Goal: Task Accomplishment & Management: Complete application form

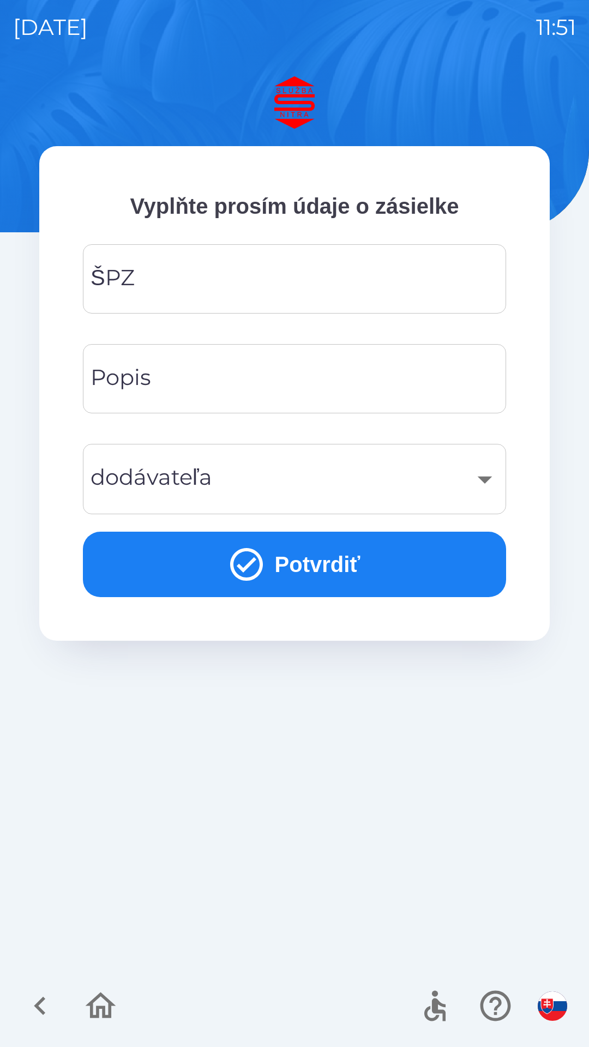
click at [171, 273] on input "ŠPZ" at bounding box center [294, 278] width 397 height 43
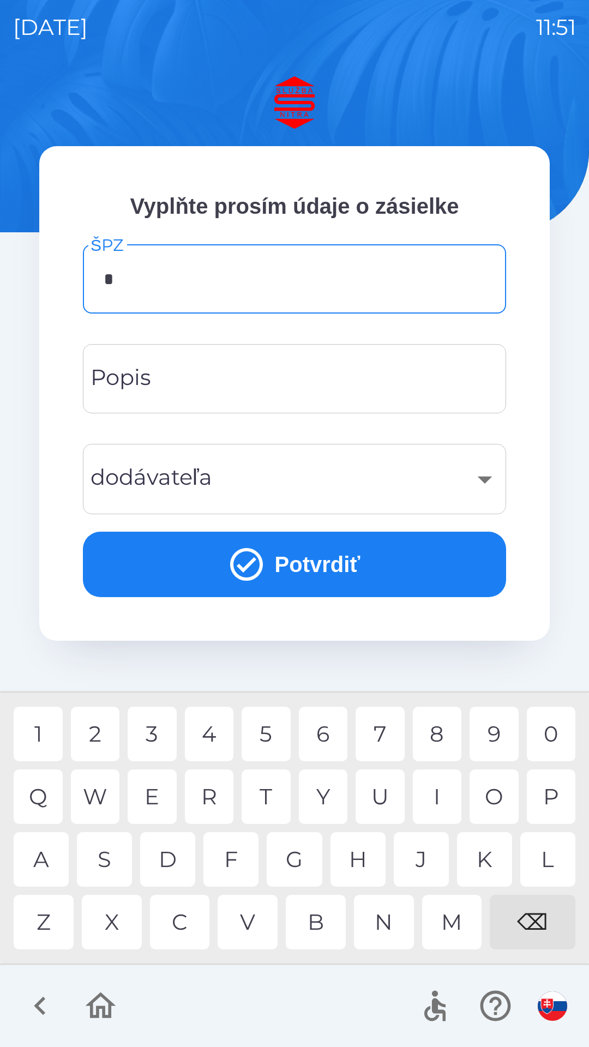
click at [114, 858] on div "S" at bounding box center [104, 859] width 55 height 55
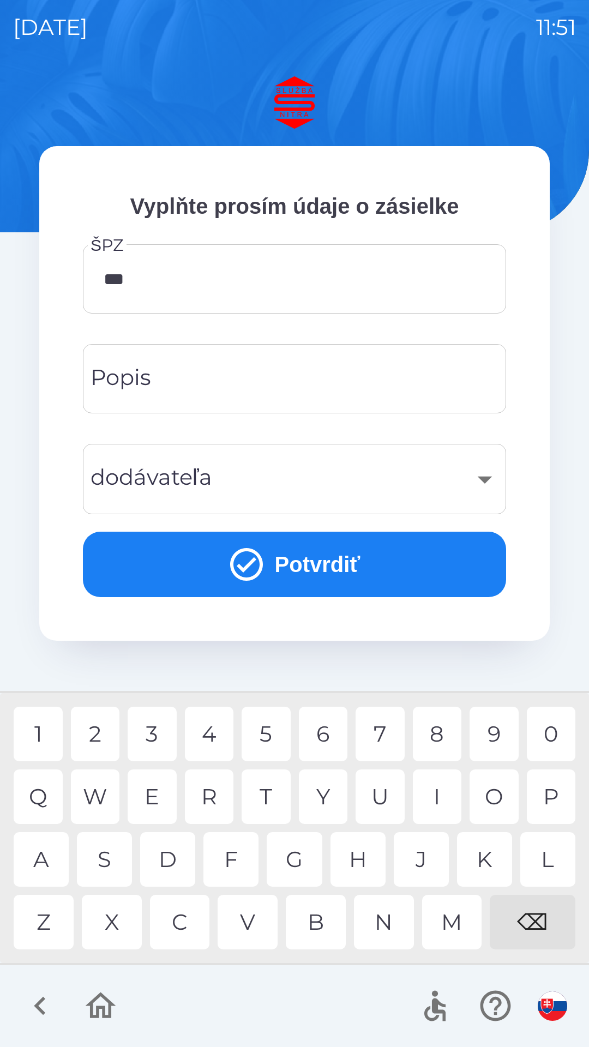
click at [46, 728] on div "1" at bounding box center [38, 733] width 49 height 55
click at [500, 733] on div "9" at bounding box center [493, 733] width 49 height 55
type input "*******"
click at [184, 381] on input "Popis" at bounding box center [294, 378] width 397 height 43
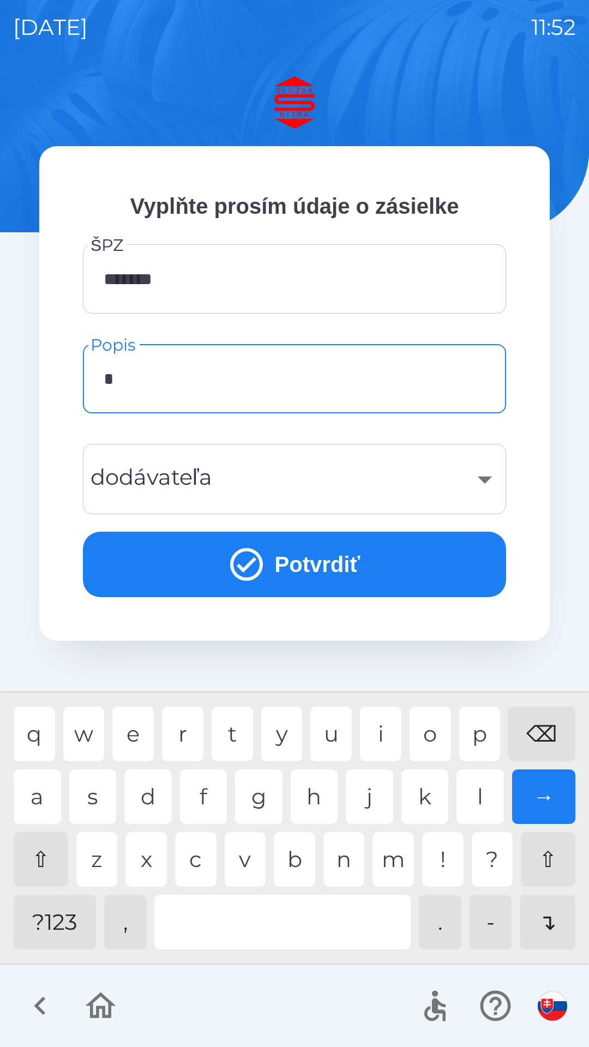
click at [162, 797] on div "d" at bounding box center [147, 796] width 47 height 55
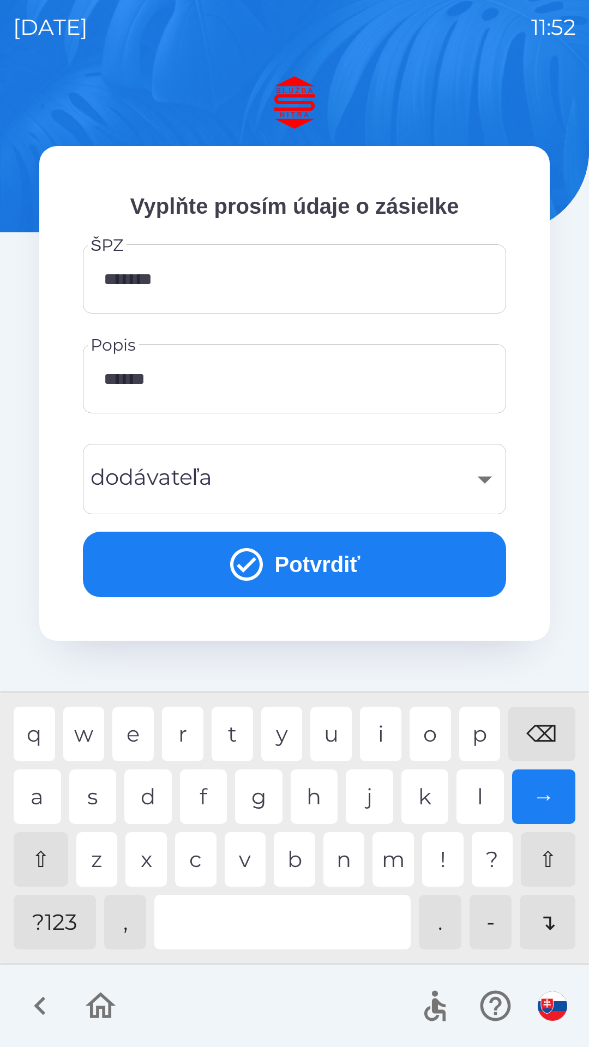
click at [44, 794] on div "a" at bounding box center [37, 796] width 47 height 55
click at [353, 861] on div "n" at bounding box center [343, 859] width 41 height 55
click at [378, 733] on div "i" at bounding box center [380, 733] width 41 height 55
click at [96, 794] on div "s" at bounding box center [92, 796] width 47 height 55
click at [237, 726] on div "t" at bounding box center [232, 733] width 41 height 55
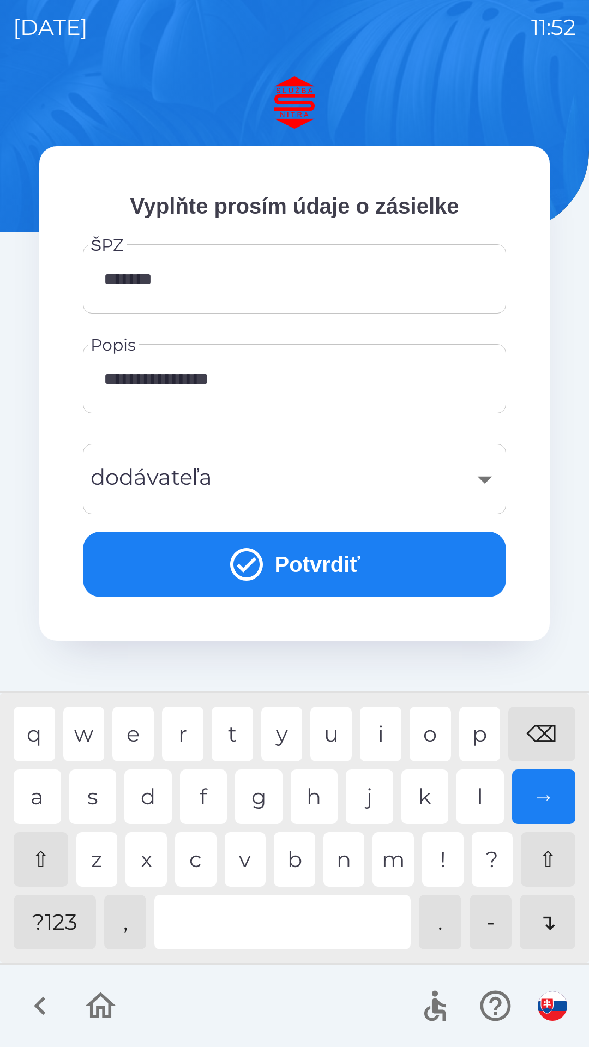
click at [346, 865] on div "n" at bounding box center [343, 859] width 41 height 55
click at [382, 732] on div "i" at bounding box center [380, 733] width 41 height 55
click at [482, 792] on div "l" at bounding box center [479, 796] width 47 height 55
click at [35, 799] on div "a" at bounding box center [37, 796] width 47 height 55
type input "**********"
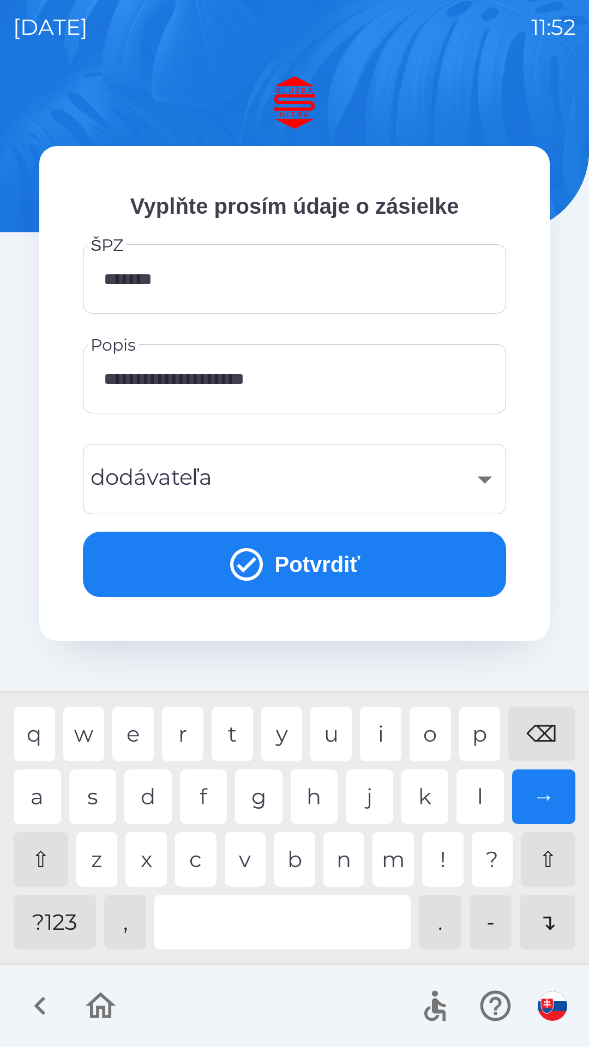
click at [319, 560] on button "Potvrdiť" at bounding box center [294, 564] width 423 height 65
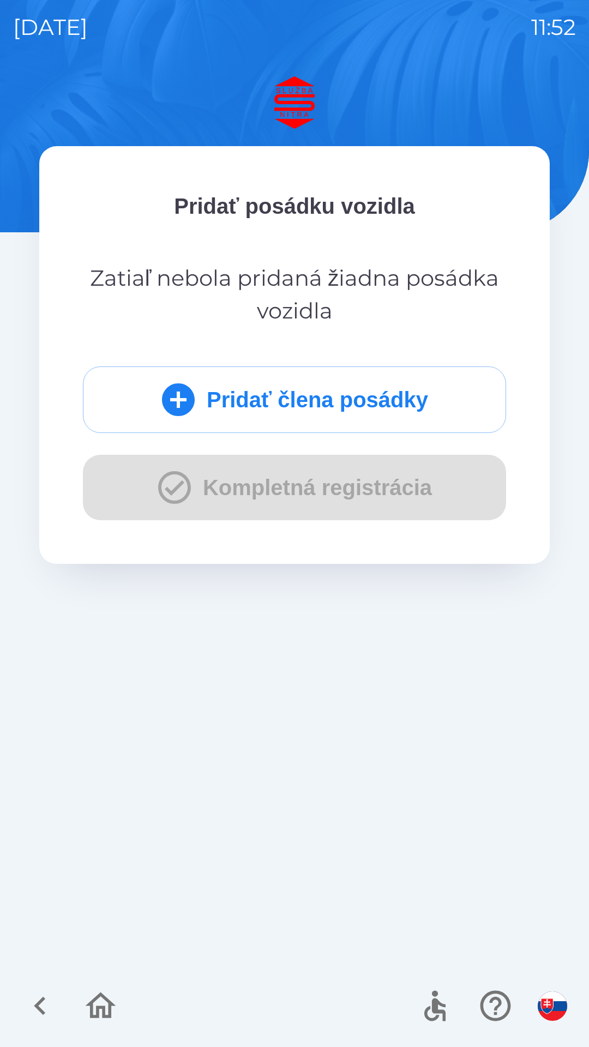
click at [307, 490] on div "Pridať člena posádky Kompletná registrácia" at bounding box center [294, 443] width 423 height 154
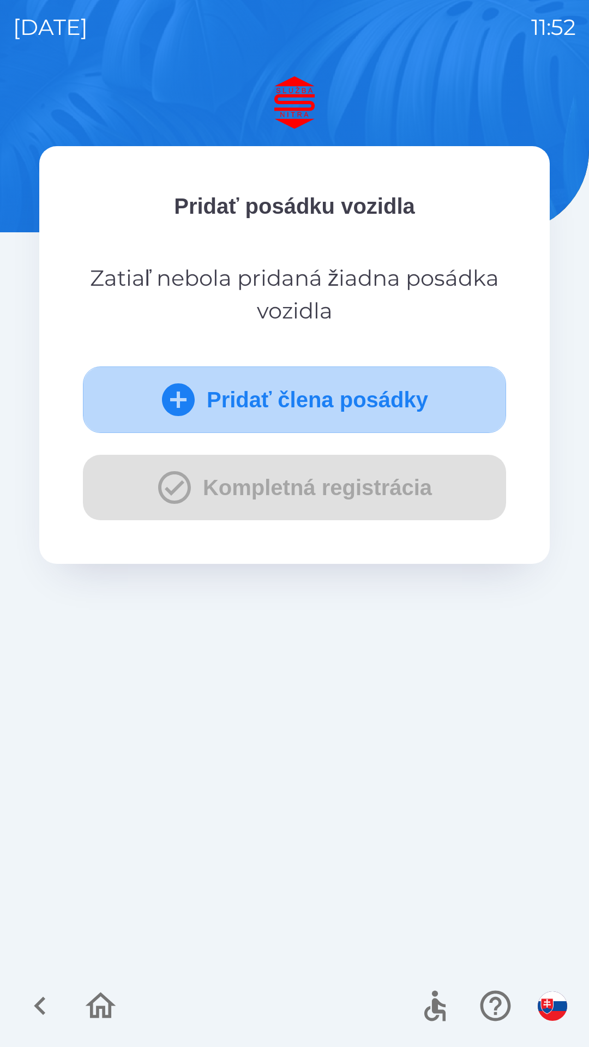
click at [414, 398] on button "Pridať člena posádky" at bounding box center [294, 399] width 423 height 67
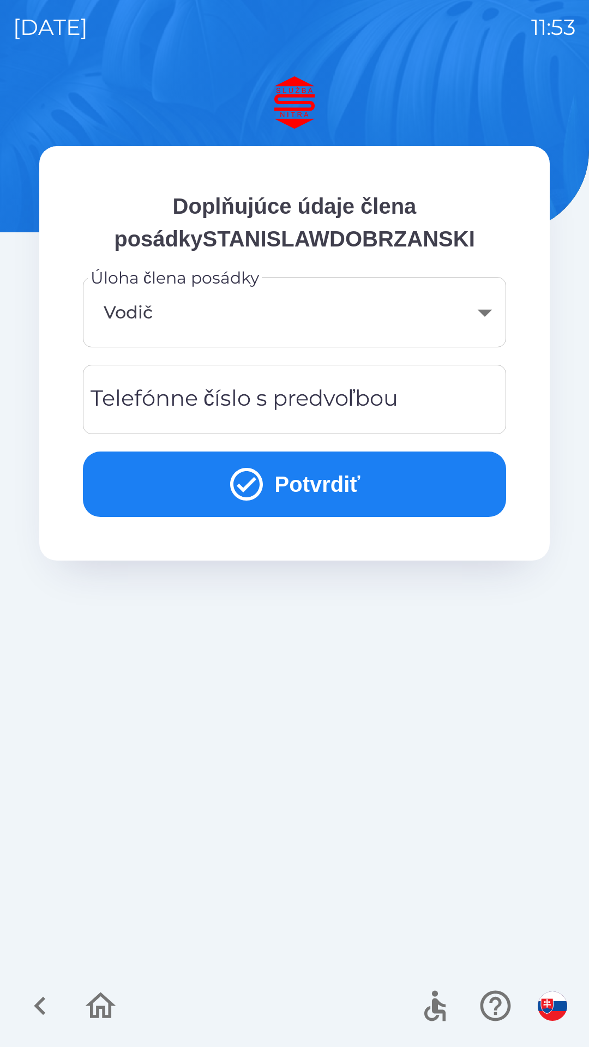
click at [488, 310] on body "[DATE] 11:53 Doplňujúce údaje člena posádkySTANISLAWDOBRZANSKI Úloha člena posá…" at bounding box center [294, 523] width 589 height 1047
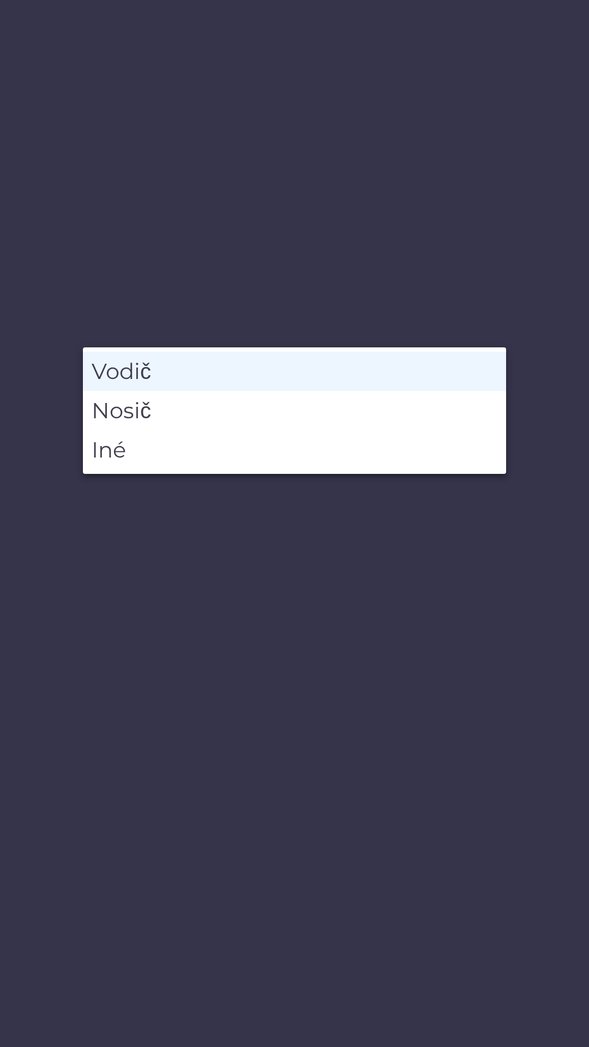
click at [155, 449] on li "Iné" at bounding box center [294, 449] width 423 height 39
type input "*****"
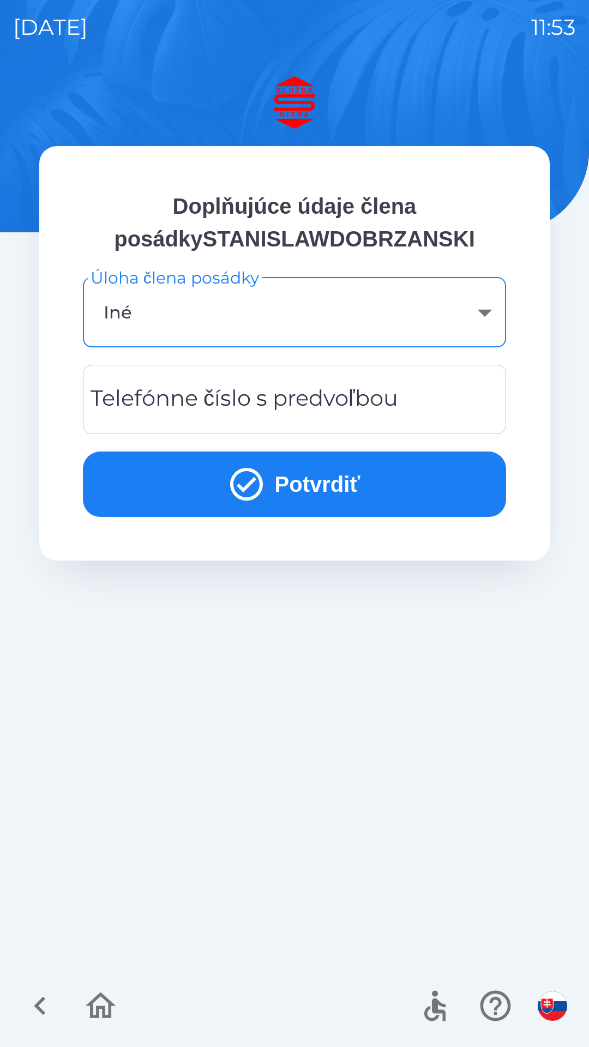
click at [334, 477] on button "Potvrdiť" at bounding box center [294, 483] width 423 height 65
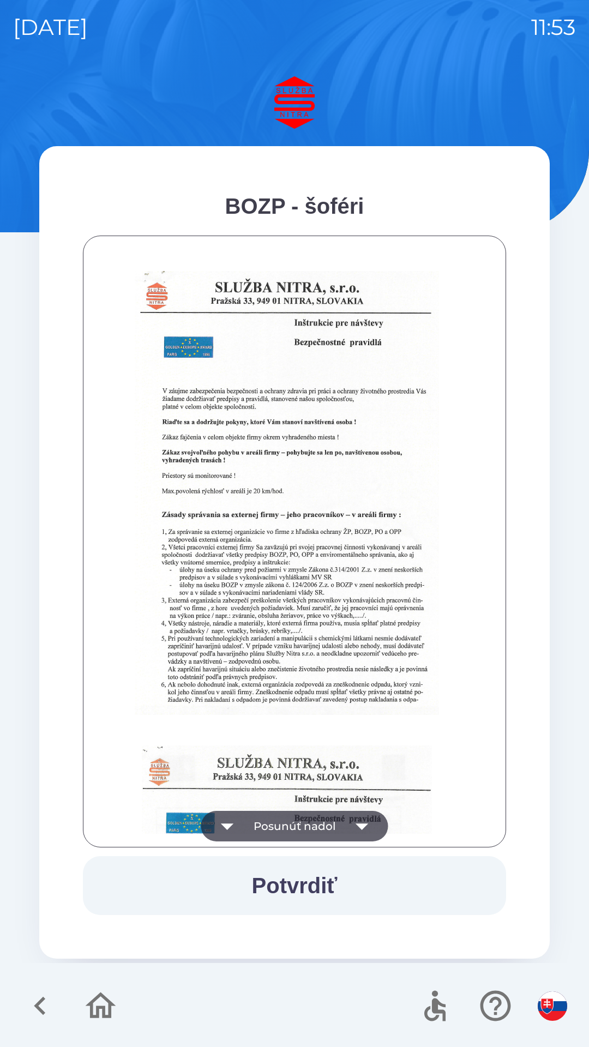
click at [362, 823] on icon "button" at bounding box center [362, 826] width 31 height 31
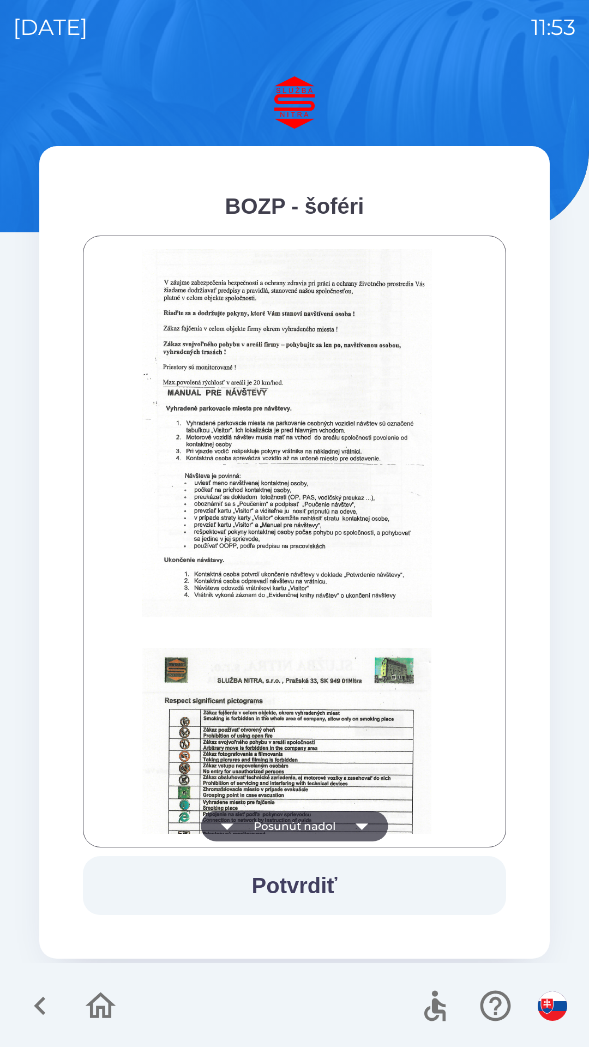
click at [363, 825] on icon "button" at bounding box center [361, 826] width 13 height 7
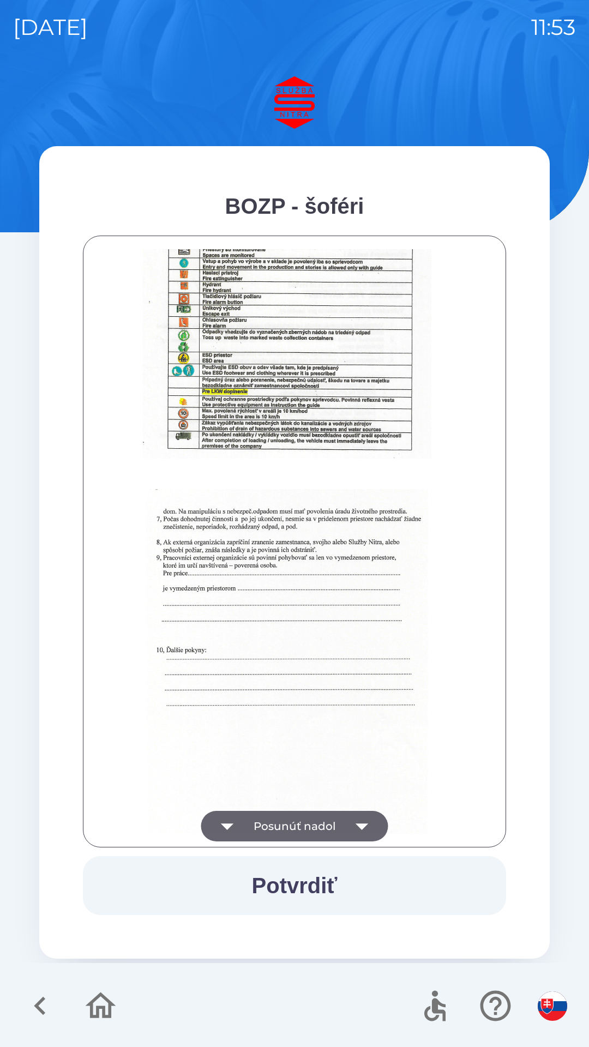
click at [364, 829] on icon "button" at bounding box center [362, 826] width 31 height 31
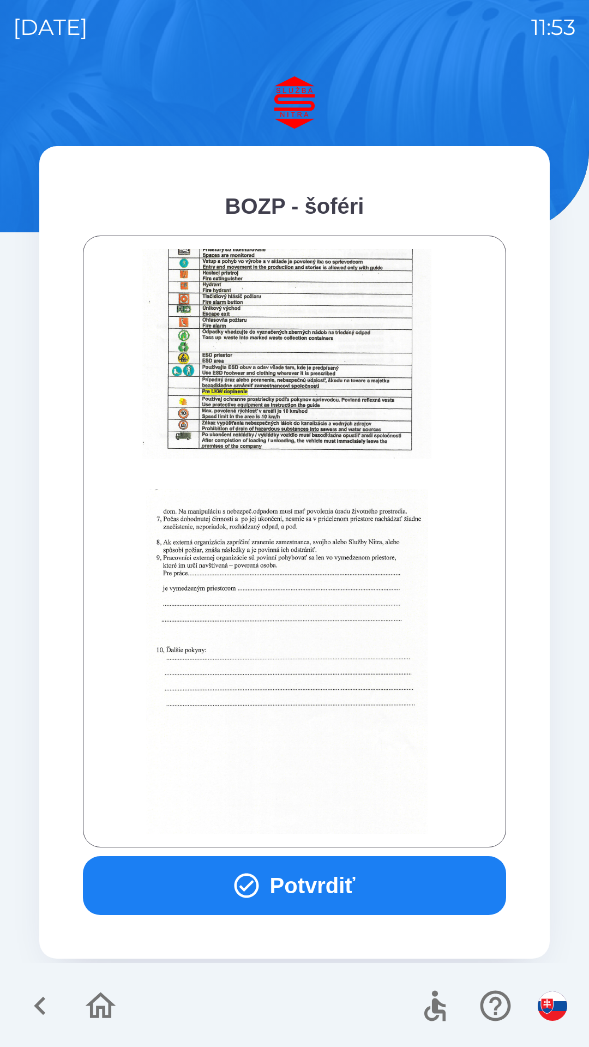
scroll to position [1222, 0]
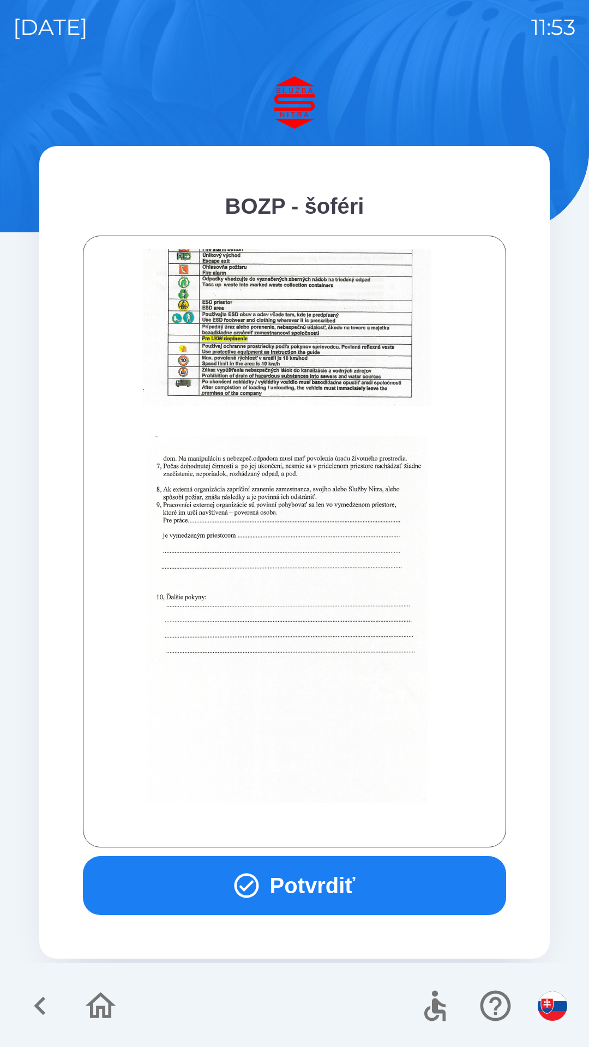
click at [341, 882] on button "Potvrdiť" at bounding box center [294, 885] width 423 height 59
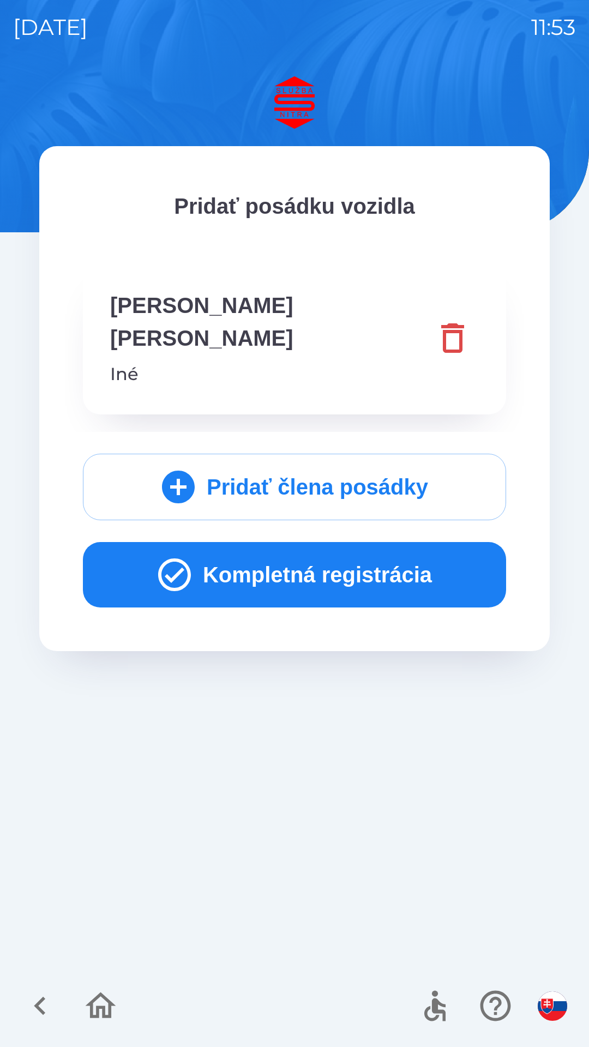
click at [396, 544] on button "Kompletná registrácia" at bounding box center [294, 574] width 423 height 65
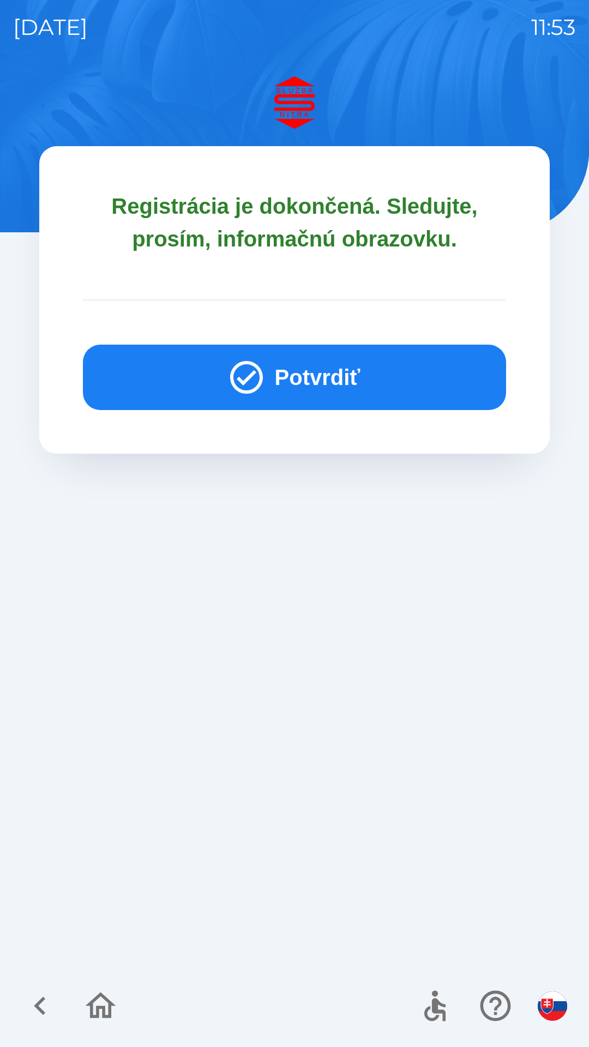
click at [330, 382] on button "Potvrdiť" at bounding box center [294, 377] width 423 height 65
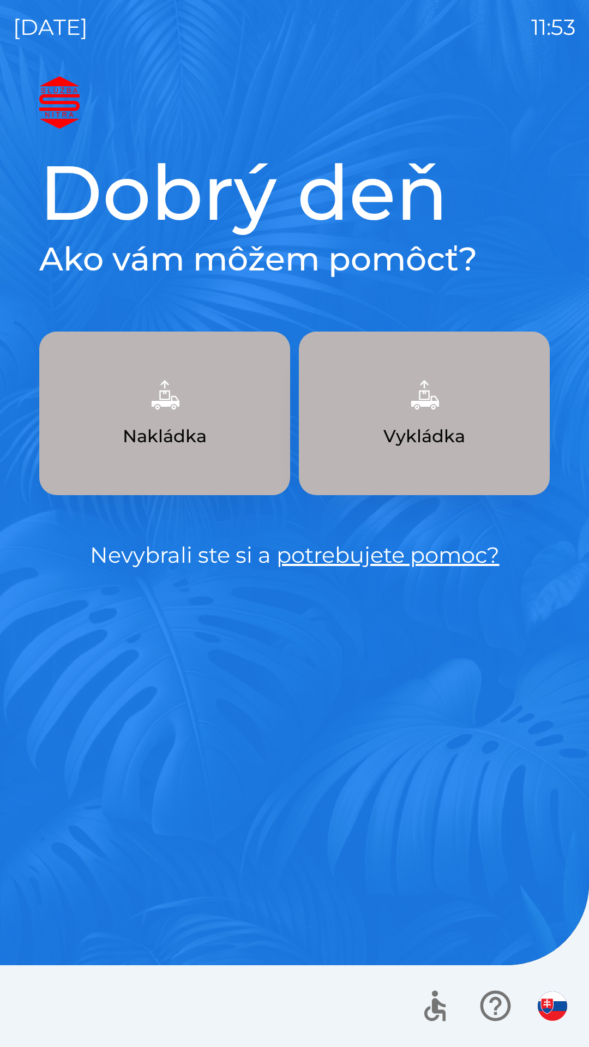
click at [429, 410] on img "button" at bounding box center [424, 395] width 48 height 48
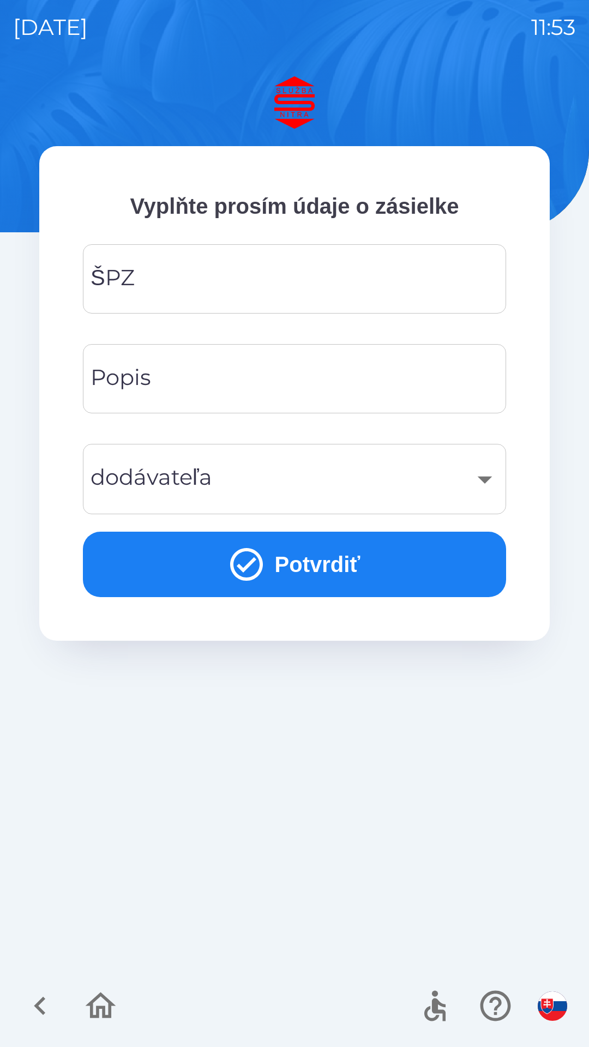
click at [173, 274] on input "ŠPZ" at bounding box center [294, 278] width 397 height 43
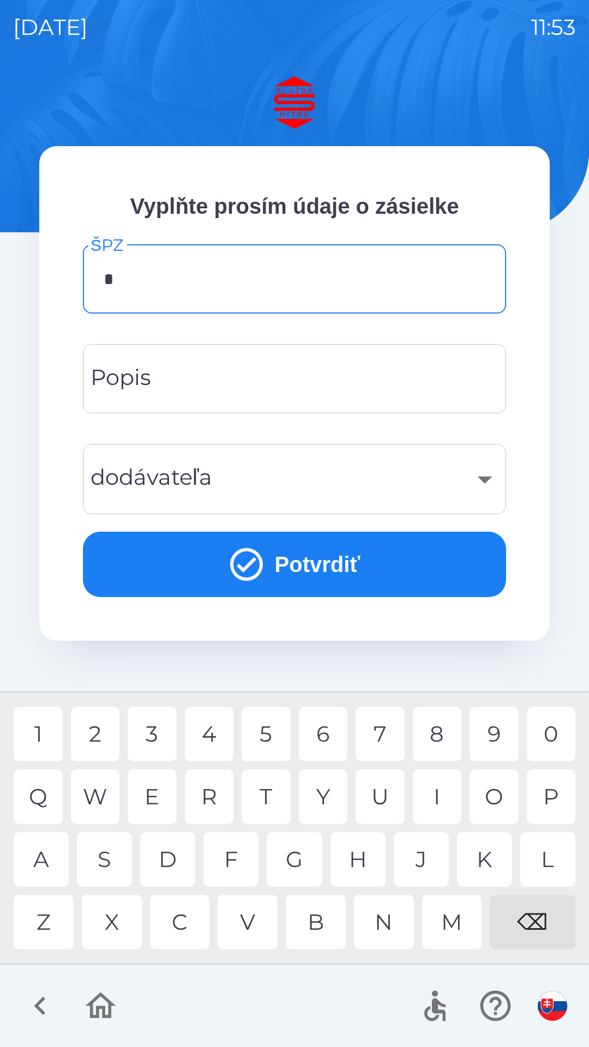
click at [109, 865] on div "S" at bounding box center [104, 859] width 55 height 55
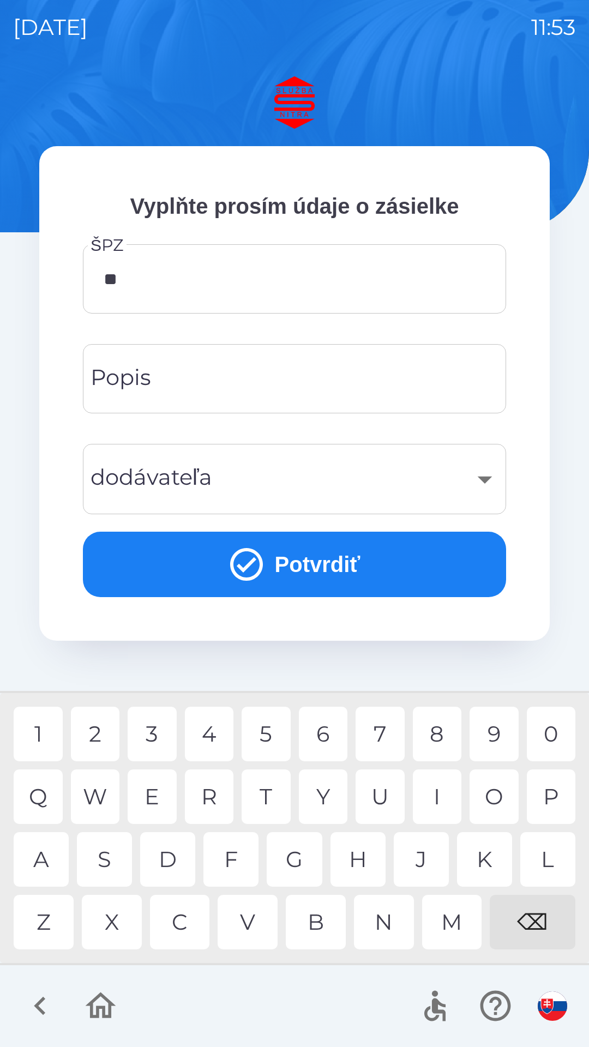
click at [313, 919] on div "B" at bounding box center [316, 922] width 60 height 55
click at [492, 730] on div "9" at bounding box center [493, 733] width 49 height 55
click at [388, 728] on div "7" at bounding box center [379, 733] width 49 height 55
click at [300, 854] on div "G" at bounding box center [294, 859] width 55 height 55
type input "*******"
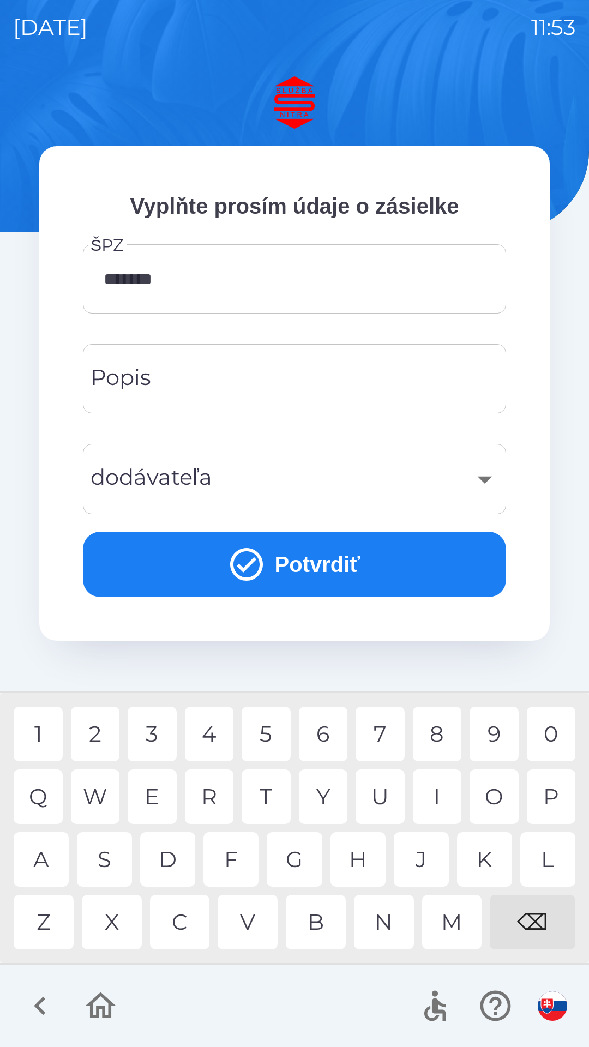
click at [475, 856] on div "K" at bounding box center [484, 859] width 55 height 55
click at [177, 374] on input "Popis" at bounding box center [294, 378] width 397 height 43
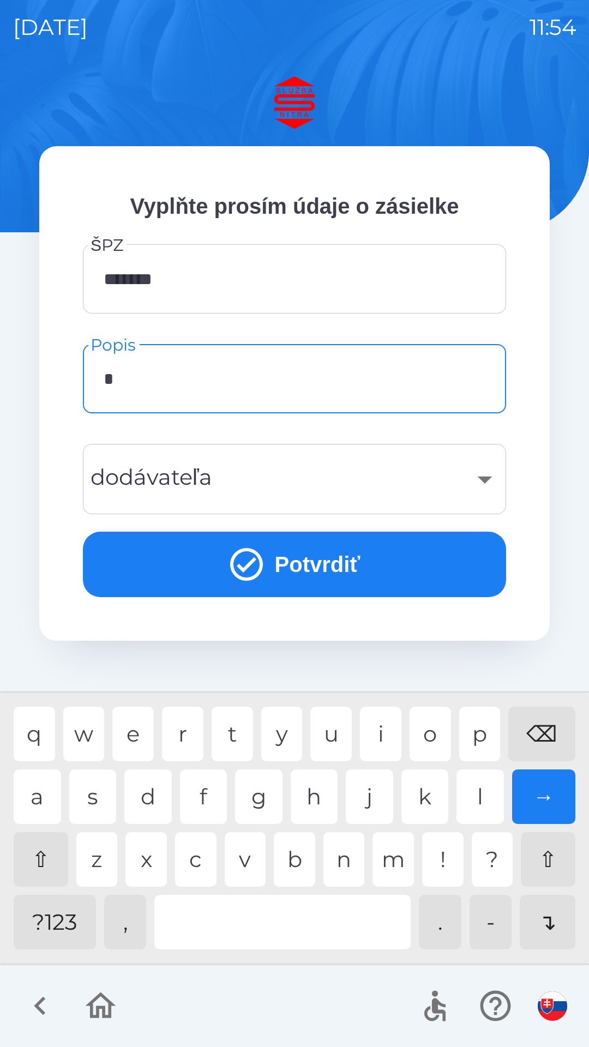
click at [156, 798] on div "d" at bounding box center [147, 796] width 47 height 55
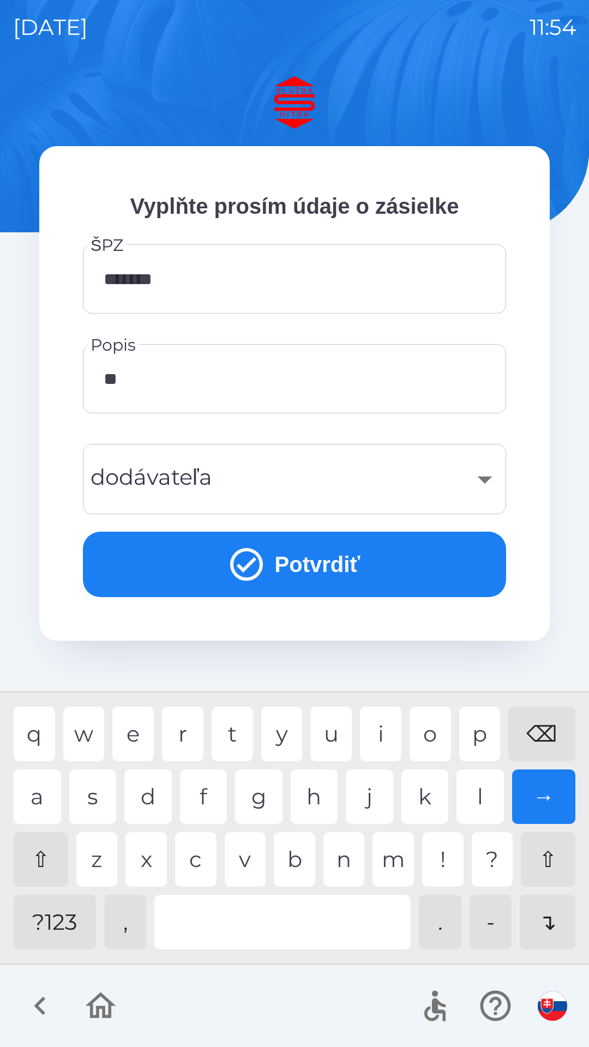
click at [431, 730] on div "o" at bounding box center [429, 733] width 41 height 55
click at [102, 867] on div "z" at bounding box center [96, 859] width 41 height 55
click at [347, 855] on div "n" at bounding box center [343, 859] width 41 height 55
click at [278, 934] on div at bounding box center [282, 922] width 256 height 55
click at [303, 923] on div at bounding box center [282, 922] width 256 height 55
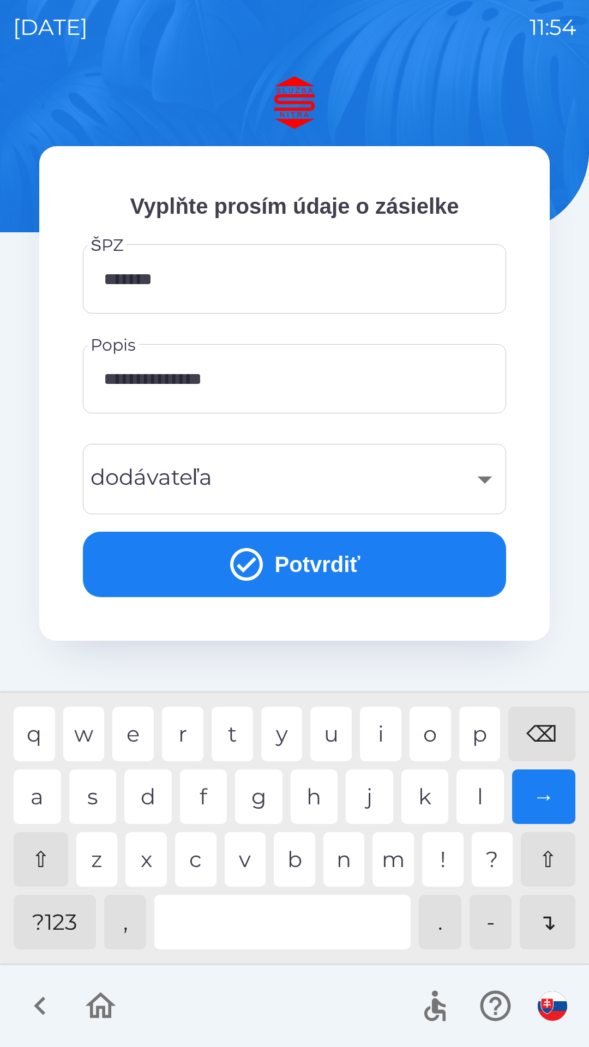
click at [236, 728] on div "t" at bounding box center [232, 733] width 41 height 55
click at [351, 854] on div "n" at bounding box center [343, 859] width 41 height 55
click at [96, 792] on div "s" at bounding box center [92, 796] width 47 height 55
click at [481, 792] on div "l" at bounding box center [479, 796] width 47 height 55
type input "**********"
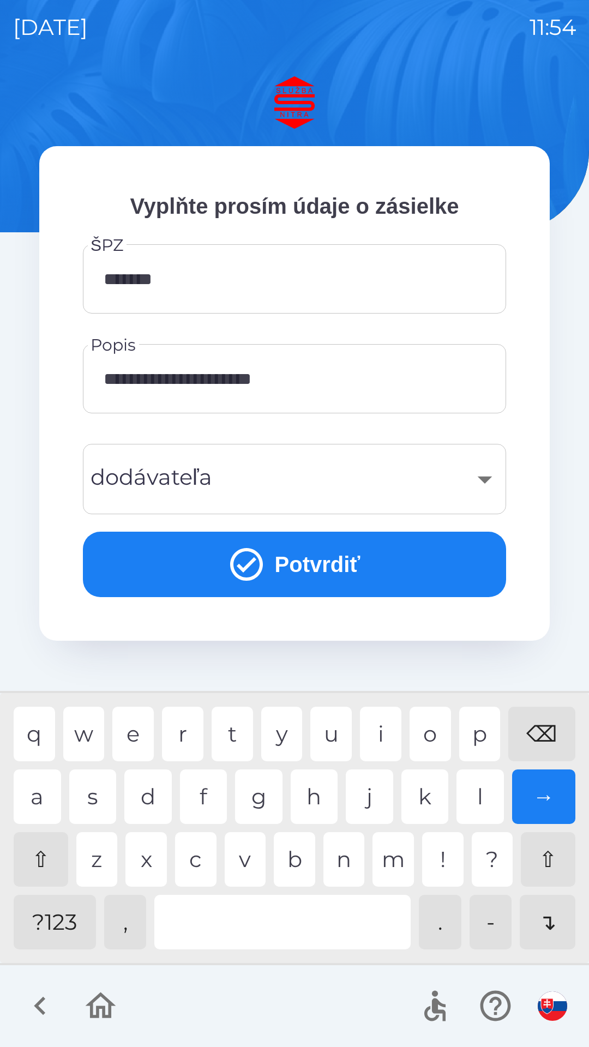
click at [389, 480] on div "​" at bounding box center [294, 479] width 397 height 44
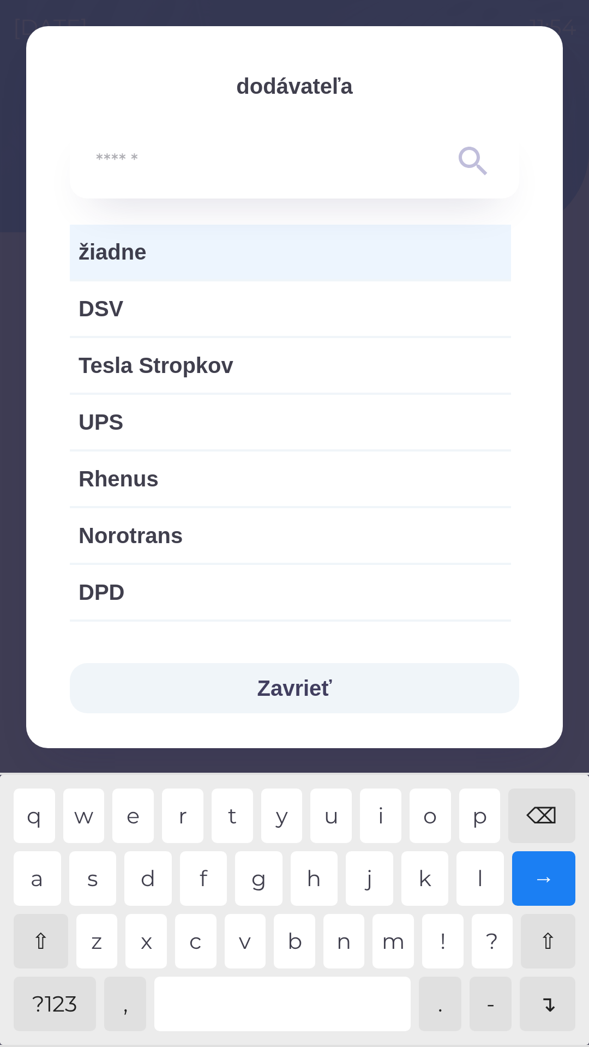
click at [278, 259] on span "žiadne" at bounding box center [290, 251] width 424 height 33
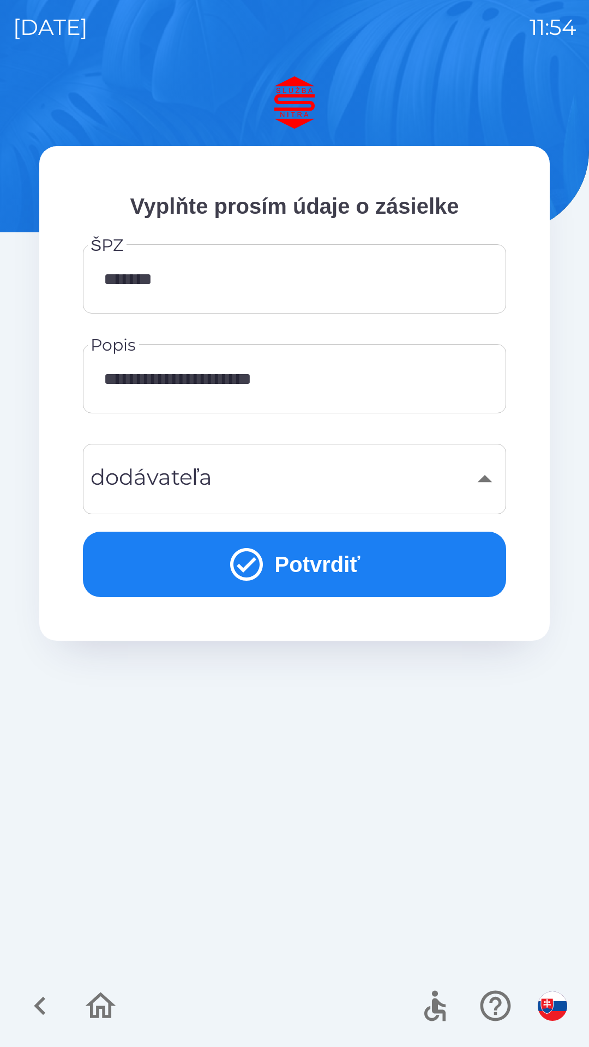
click at [307, 572] on button "Potvrdiť" at bounding box center [294, 564] width 423 height 65
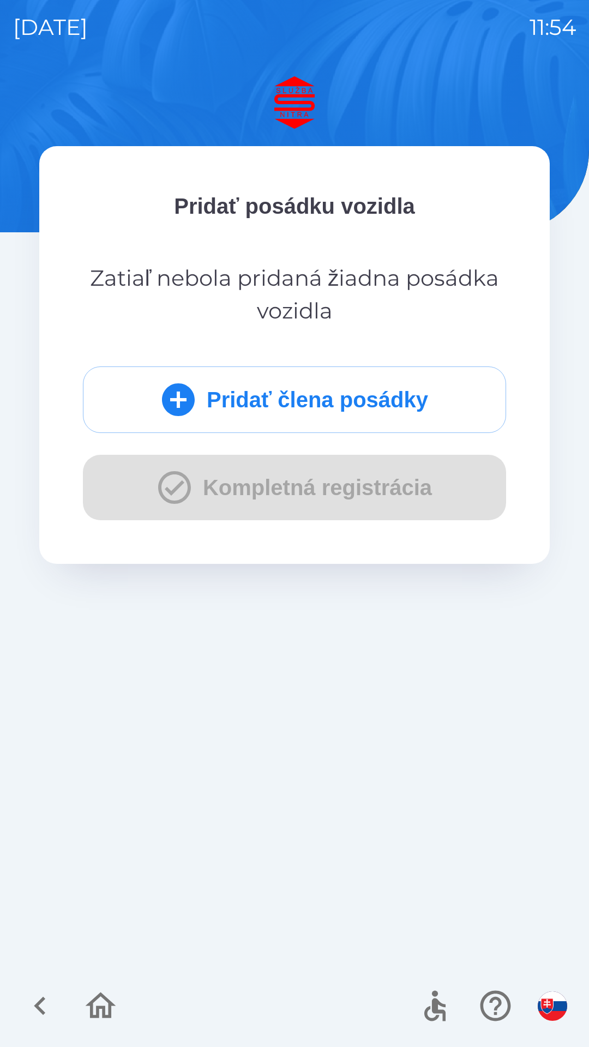
click at [289, 490] on div "Pridať člena posádky Kompletná registrácia" at bounding box center [294, 443] width 423 height 154
click at [300, 403] on button "Pridať člena posádky" at bounding box center [294, 399] width 423 height 67
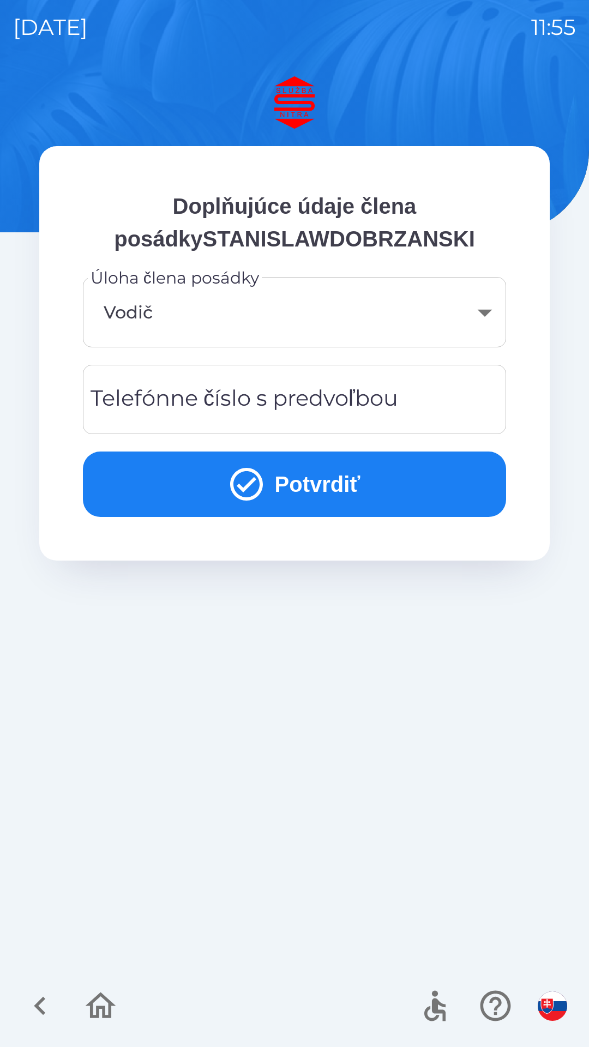
click at [308, 474] on button "Potvrdiť" at bounding box center [294, 483] width 423 height 65
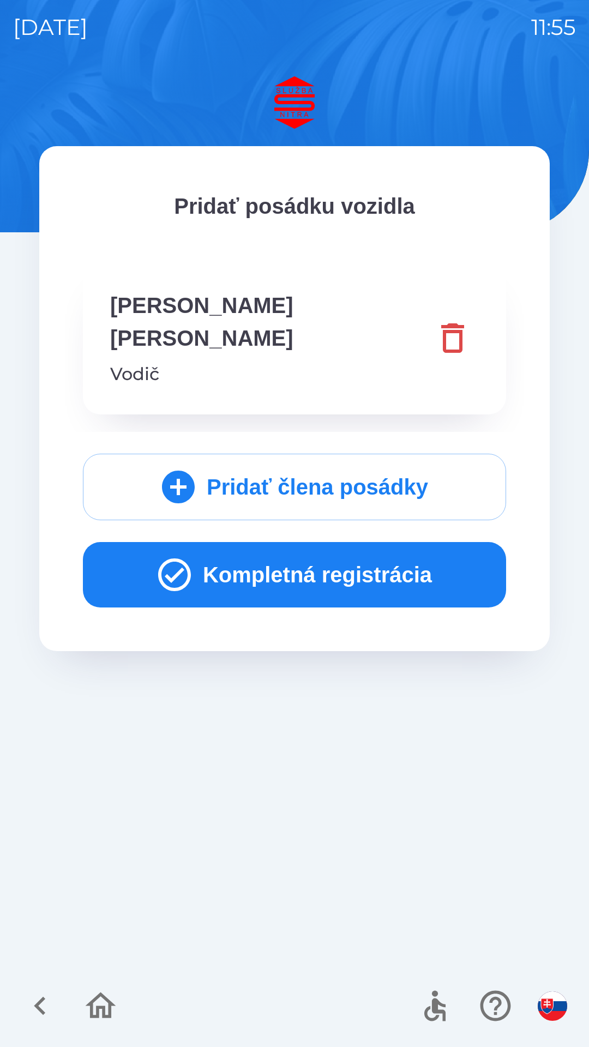
click at [336, 542] on button "Kompletná registrácia" at bounding box center [294, 574] width 423 height 65
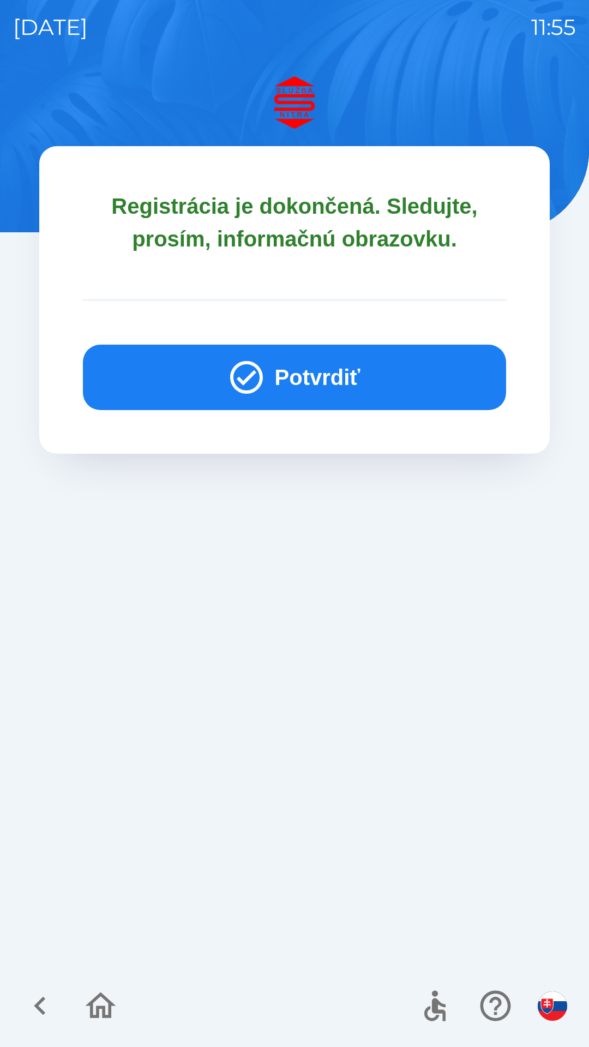
click at [336, 375] on button "Potvrdiť" at bounding box center [294, 377] width 423 height 65
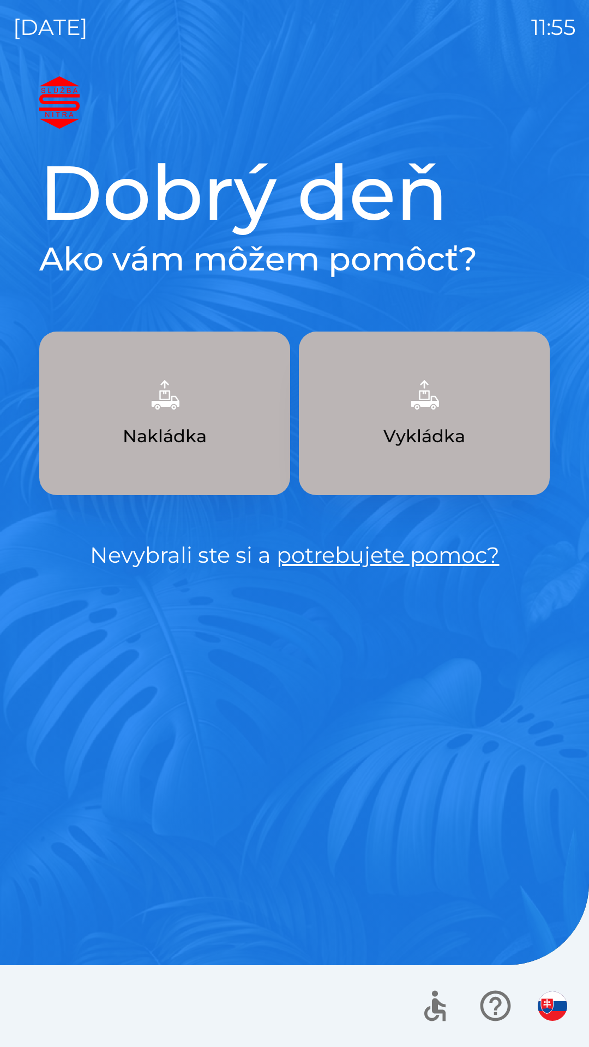
click at [561, 1006] on img "button" at bounding box center [552, 1005] width 29 height 29
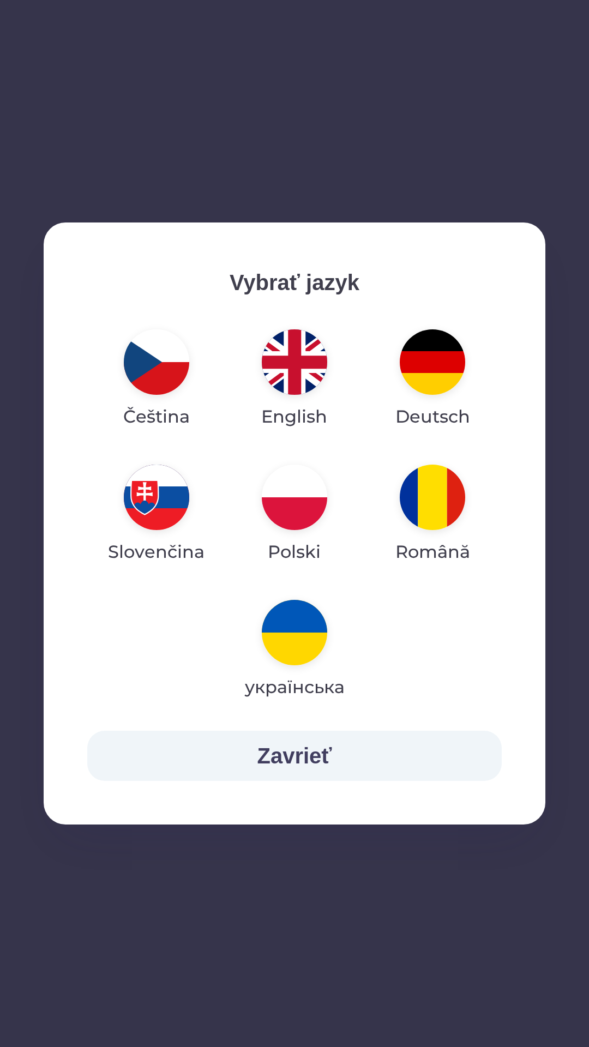
click at [562, 1002] on div "Vybrať jazyk Čeština English Deutsch Slovenčina Polski Română українська Zavrieť" at bounding box center [294, 523] width 589 height 1047
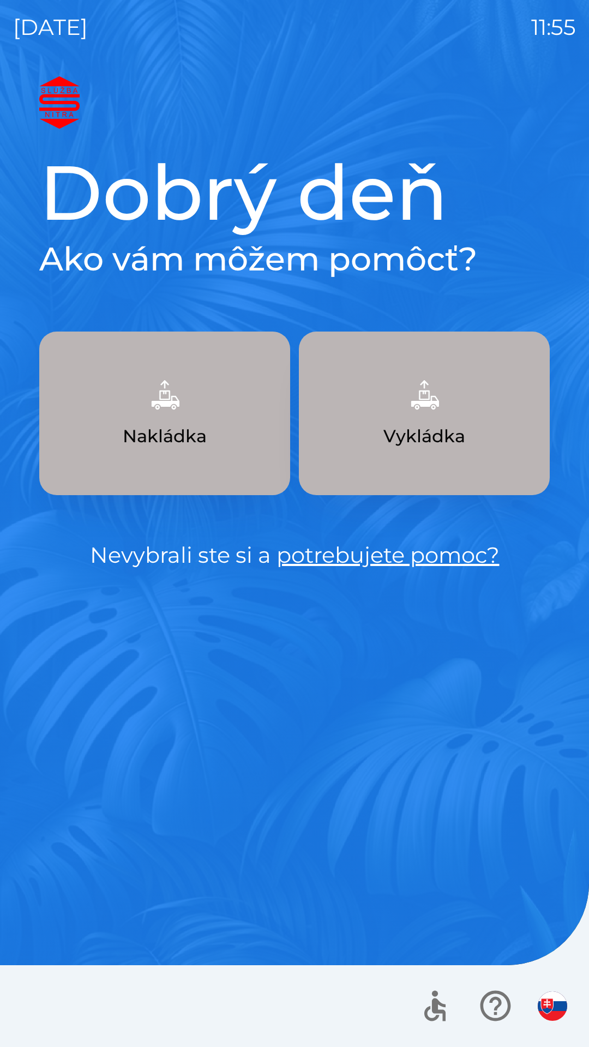
click at [555, 1003] on img "button" at bounding box center [552, 1005] width 29 height 29
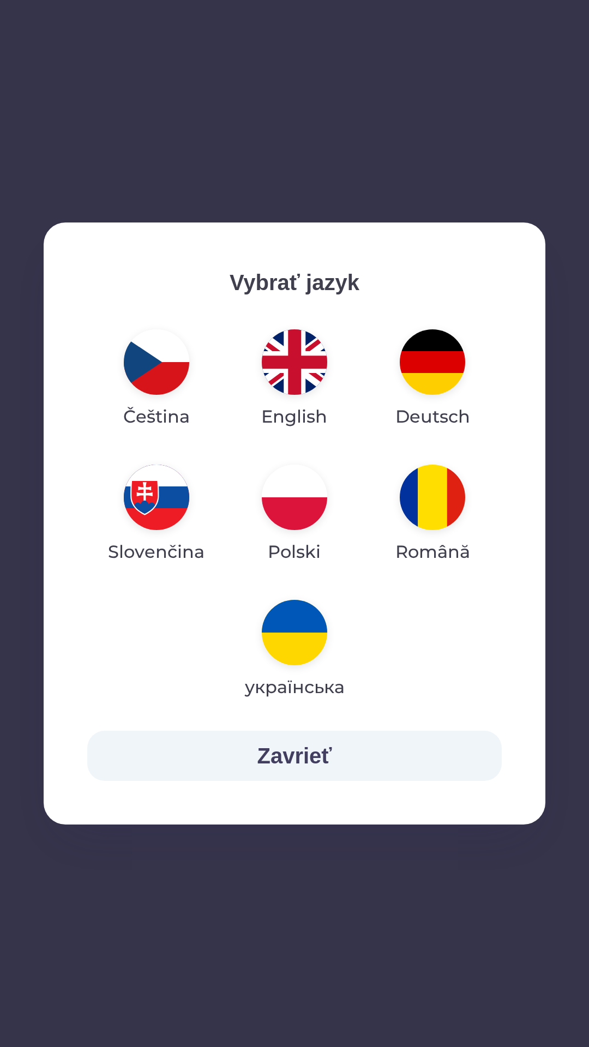
click at [299, 499] on img "button" at bounding box center [294, 496] width 65 height 65
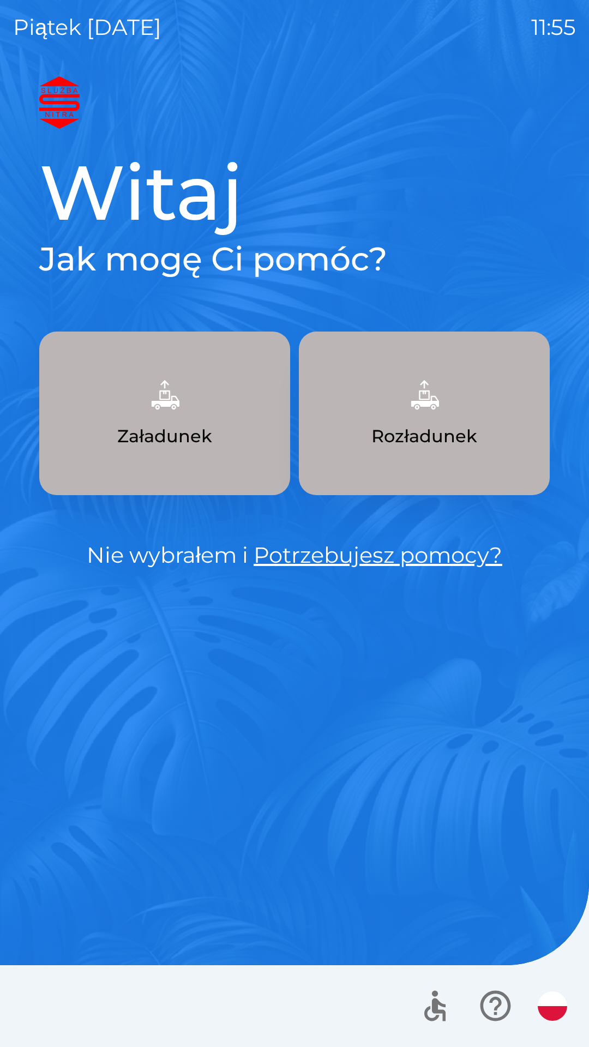
click at [438, 402] on img "button" at bounding box center [424, 395] width 48 height 48
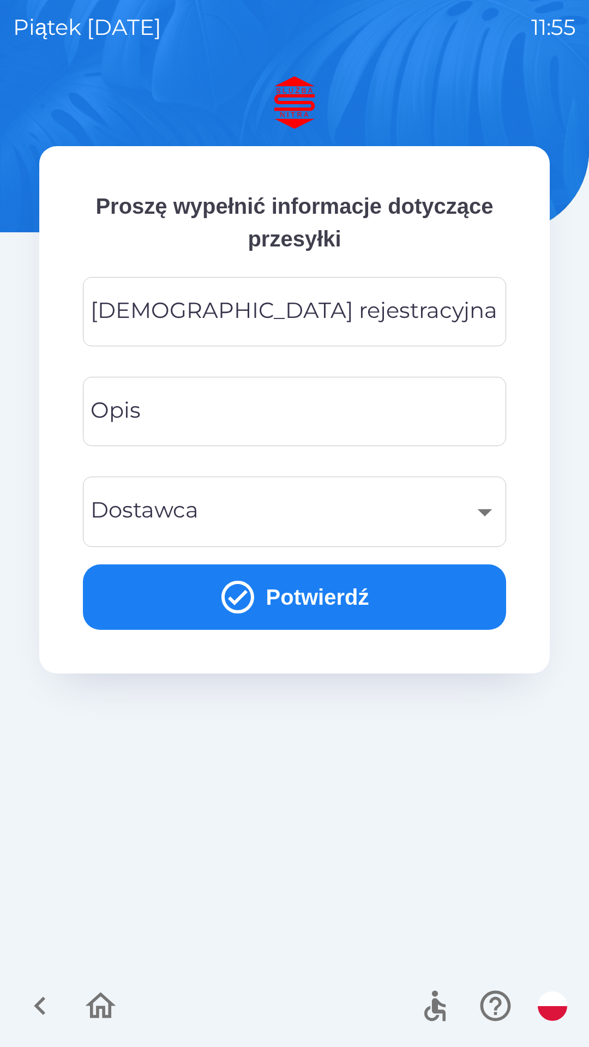
click at [144, 306] on div "[DEMOGRAPHIC_DATA] rejestracyjna Tablica rejestracyjna" at bounding box center [294, 311] width 423 height 69
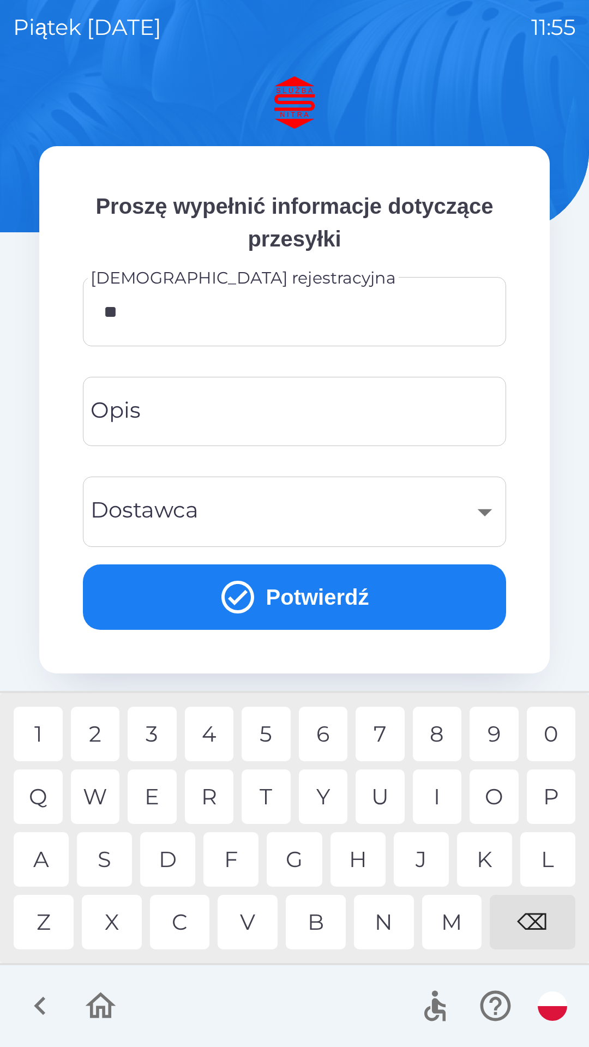
click at [321, 927] on div "B" at bounding box center [316, 922] width 60 height 55
click at [48, 730] on div "1" at bounding box center [38, 733] width 49 height 55
type input "*******"
click at [482, 852] on div "K" at bounding box center [484, 859] width 55 height 55
click at [160, 404] on input "Opis" at bounding box center [294, 411] width 397 height 43
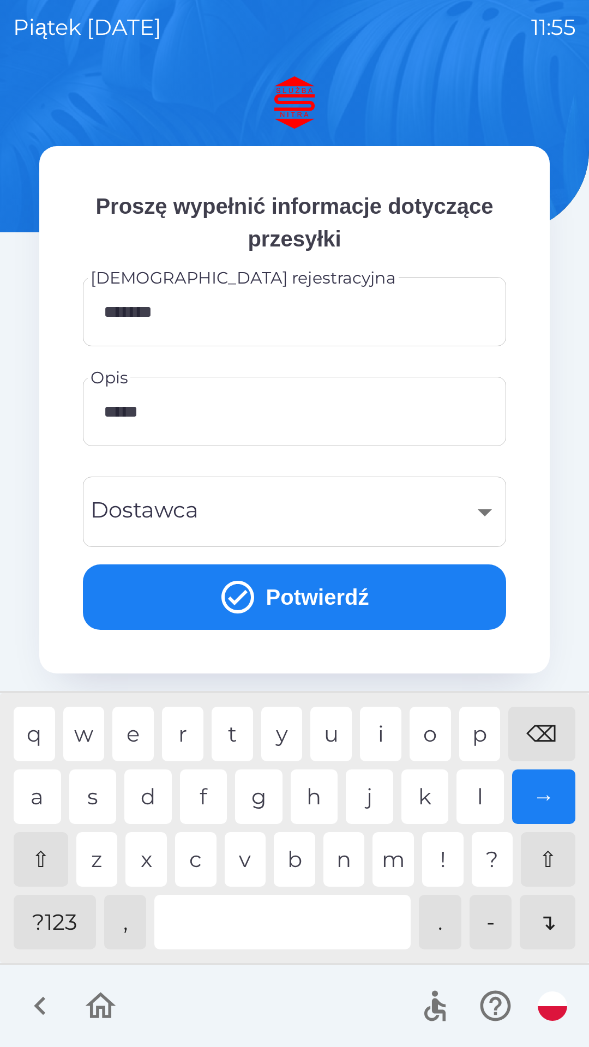
click at [105, 863] on div "z" at bounding box center [96, 859] width 41 height 55
click at [351, 859] on div "n" at bounding box center [343, 859] width 41 height 55
click at [99, 795] on div "s" at bounding box center [92, 796] width 47 height 55
click at [97, 792] on div "s" at bounding box center [92, 796] width 47 height 55
click at [47, 793] on div "a" at bounding box center [37, 796] width 47 height 55
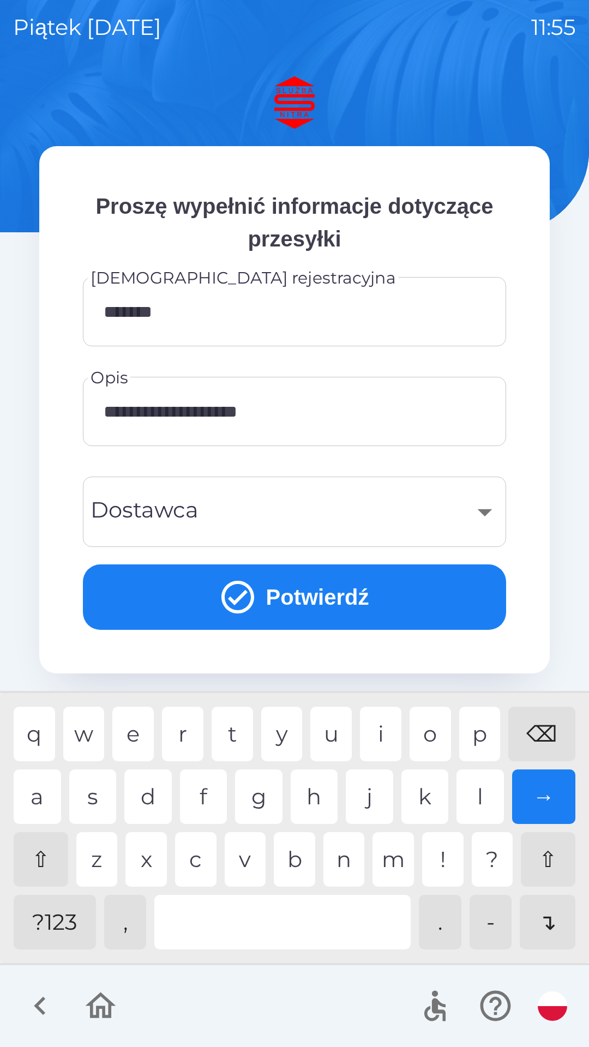
click at [46, 801] on div "a" at bounding box center [37, 796] width 47 height 55
type input "**********"
click at [263, 508] on div "​" at bounding box center [294, 512] width 397 height 44
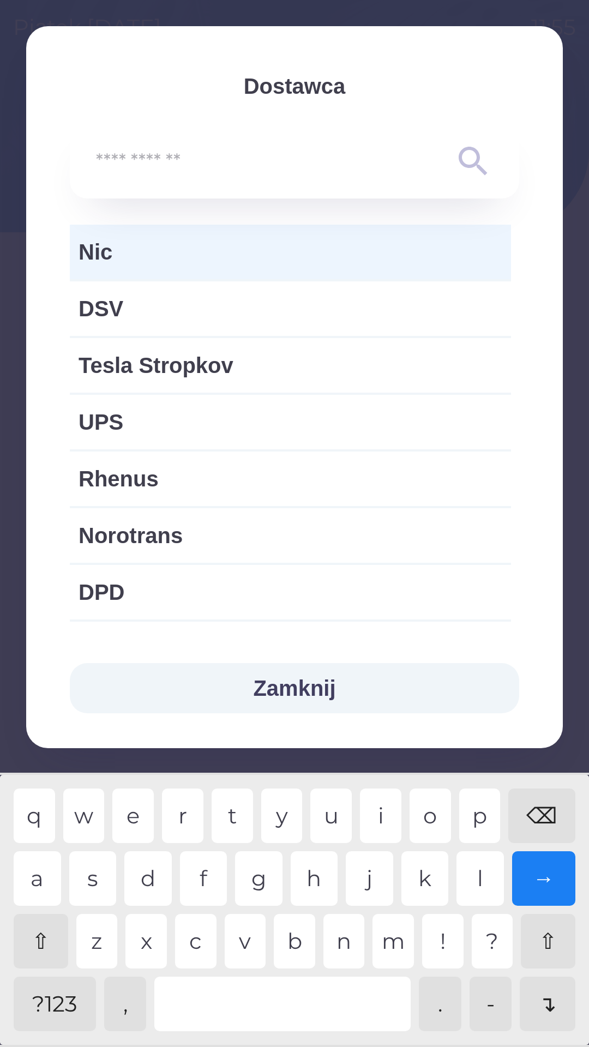
click at [188, 247] on span "Nic" at bounding box center [290, 251] width 424 height 33
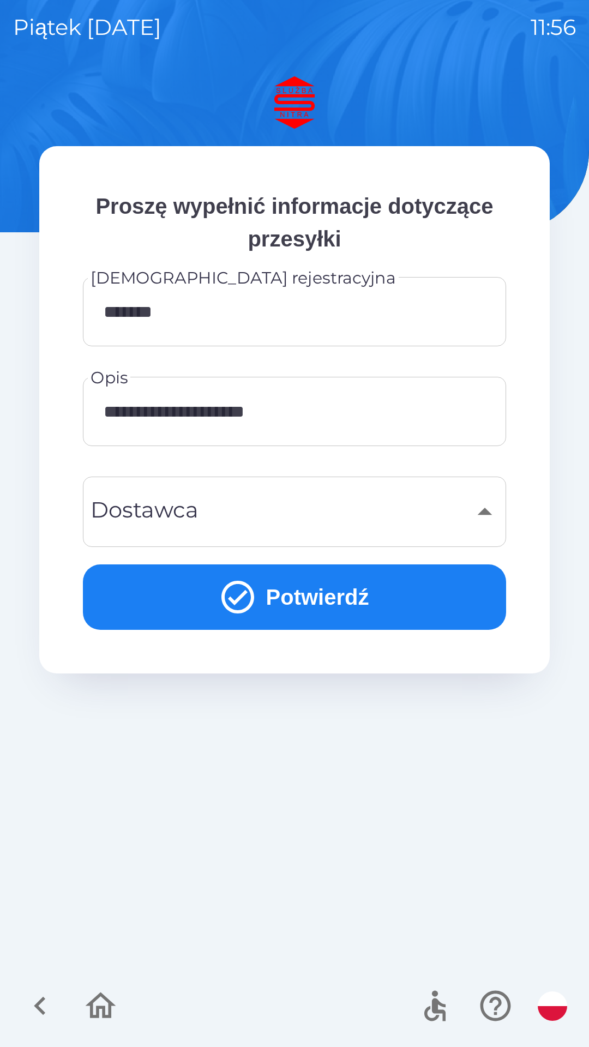
click at [339, 593] on button "Potwierdź" at bounding box center [294, 596] width 423 height 65
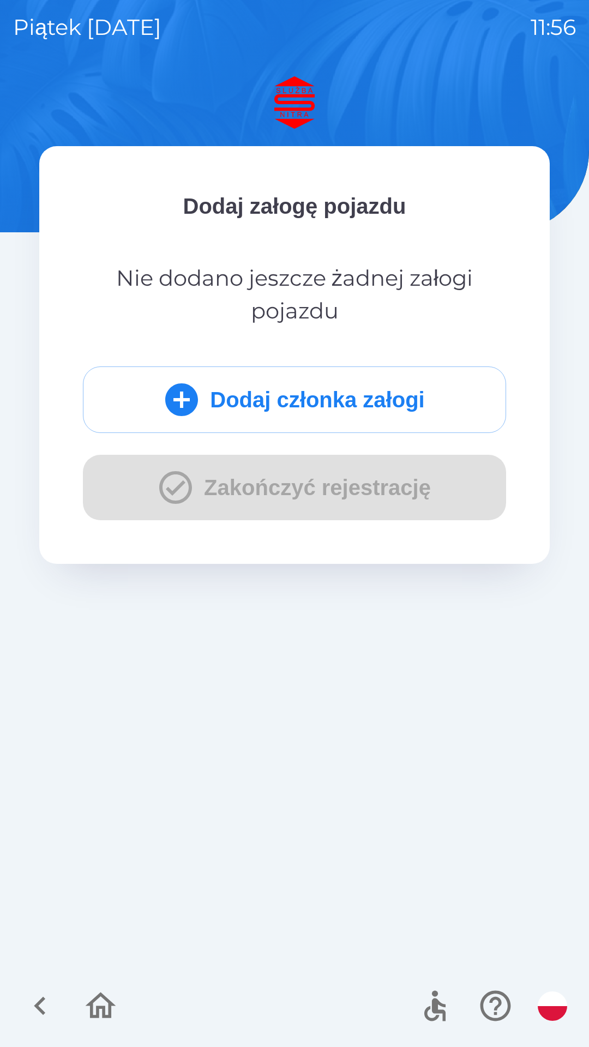
click at [403, 398] on button "Dodaj członka załogi" at bounding box center [294, 399] width 423 height 67
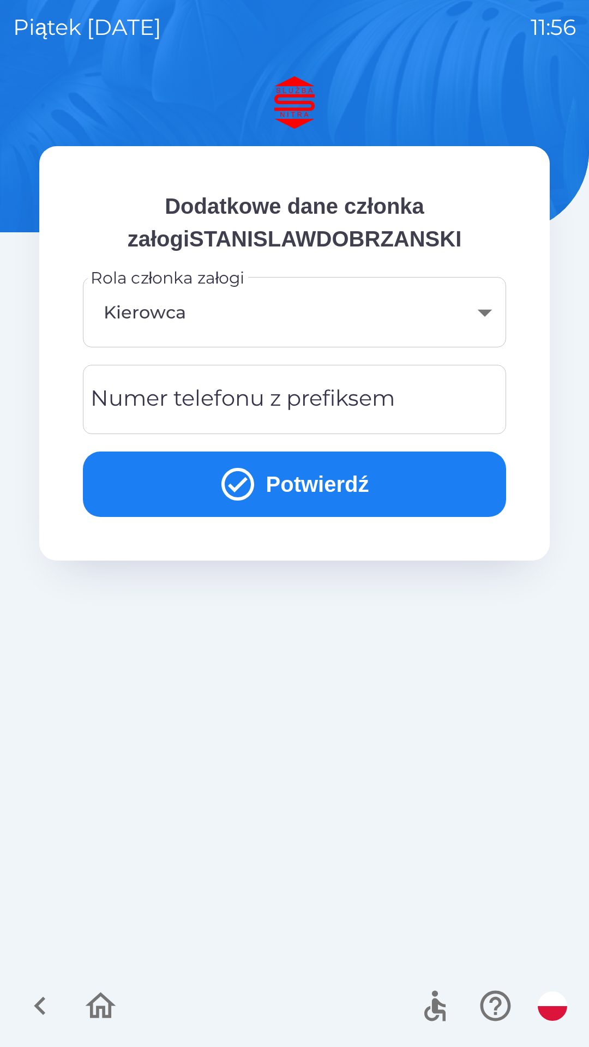
click at [142, 398] on div "Numer telefonu z prefiksem Numer telefonu z prefiksem" at bounding box center [294, 399] width 423 height 69
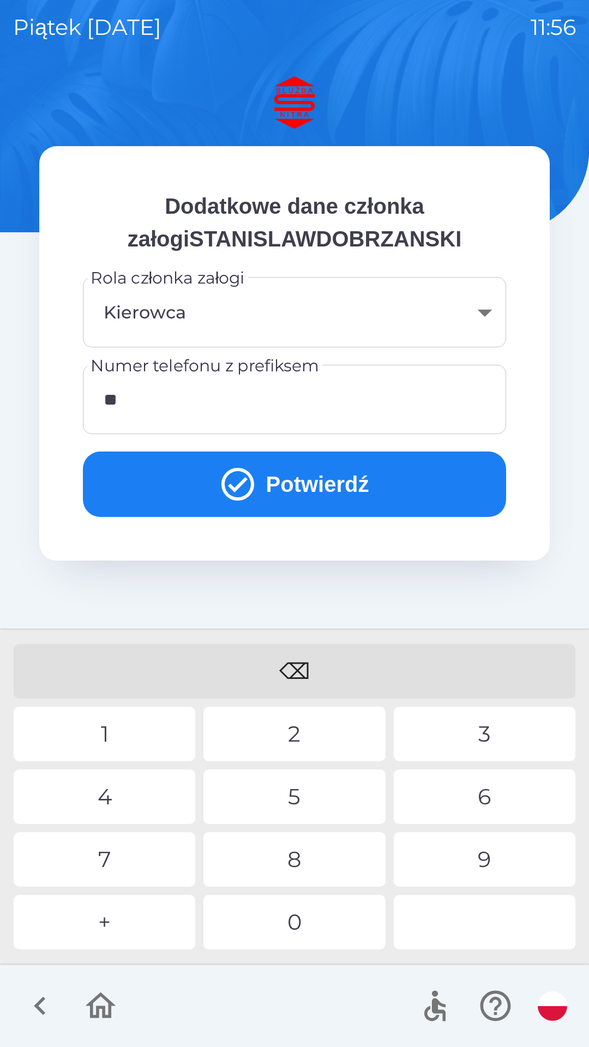
click at [124, 796] on div "4" at bounding box center [105, 796] width 182 height 55
click at [488, 791] on div "6" at bounding box center [485, 796] width 182 height 55
click at [301, 921] on div "0" at bounding box center [294, 922] width 182 height 55
click at [301, 932] on div "0" at bounding box center [294, 922] width 182 height 55
click at [292, 926] on div "0" at bounding box center [294, 922] width 182 height 55
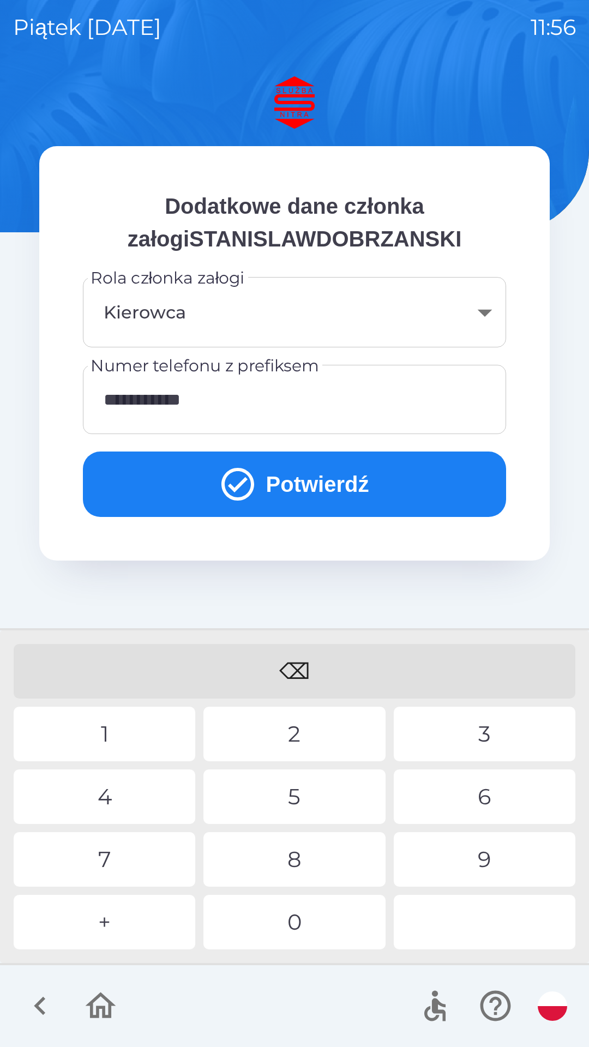
click at [299, 793] on div "5" at bounding box center [294, 796] width 182 height 55
type input "**********"
click at [323, 481] on button "Potwierdź" at bounding box center [294, 483] width 423 height 65
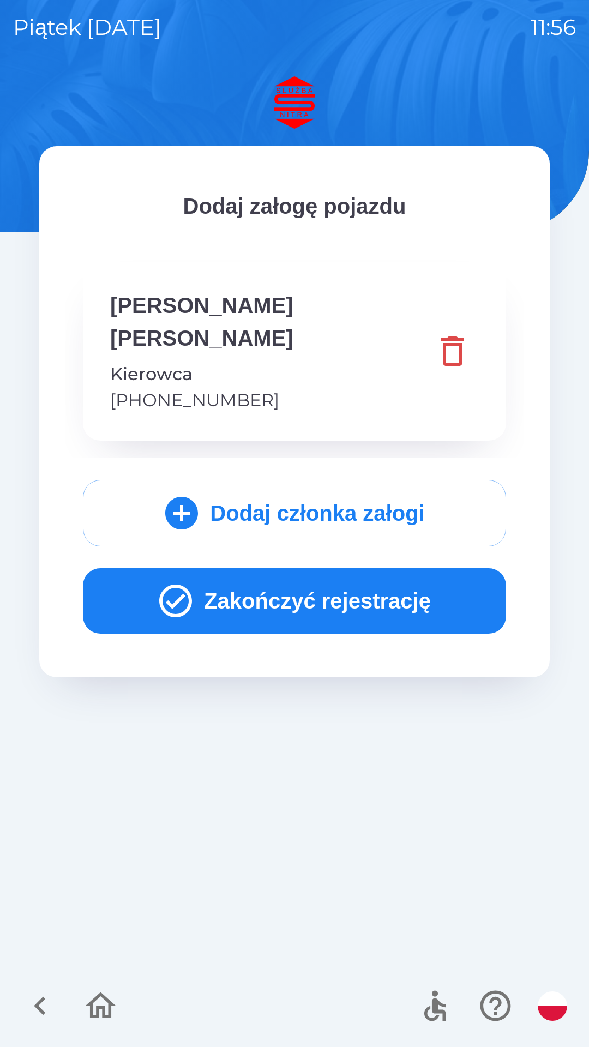
click at [333, 569] on button "Zakończyć rejestrację" at bounding box center [294, 600] width 423 height 65
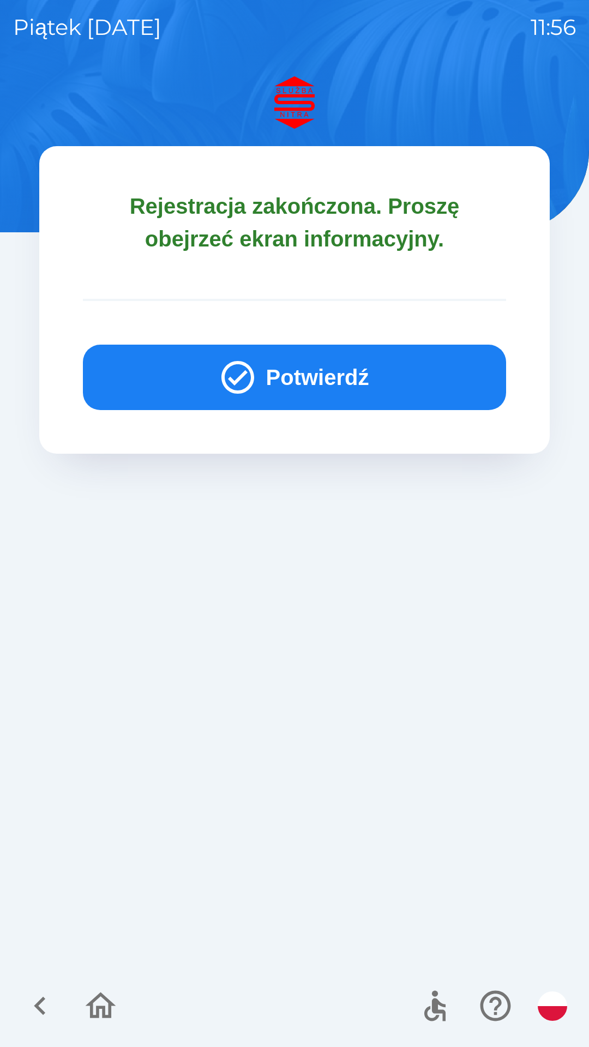
click at [298, 375] on button "Potwierdź" at bounding box center [294, 377] width 423 height 65
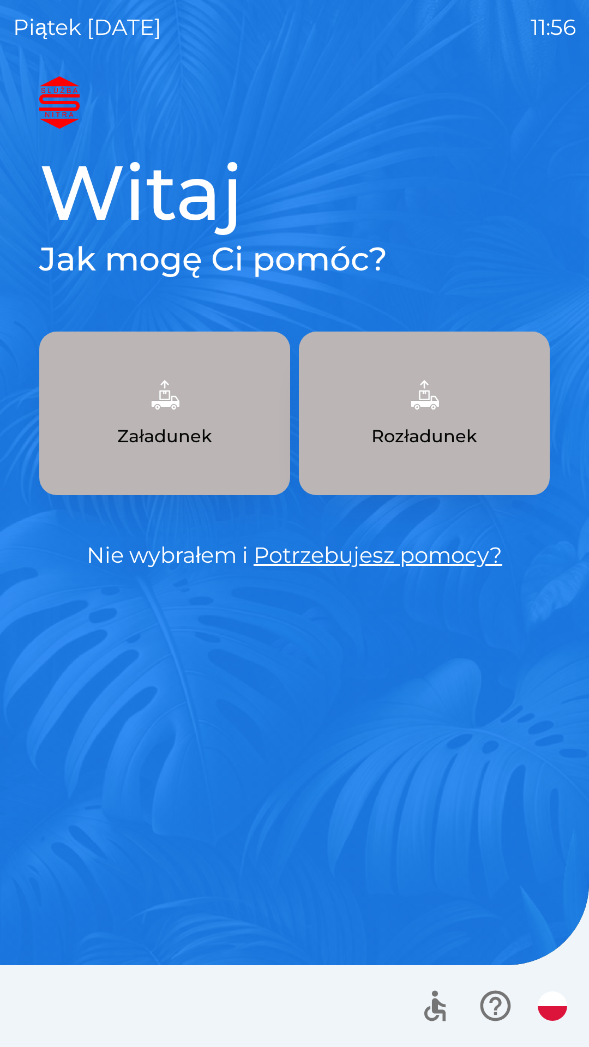
click at [502, 999] on icon "button" at bounding box center [495, 1005] width 37 height 37
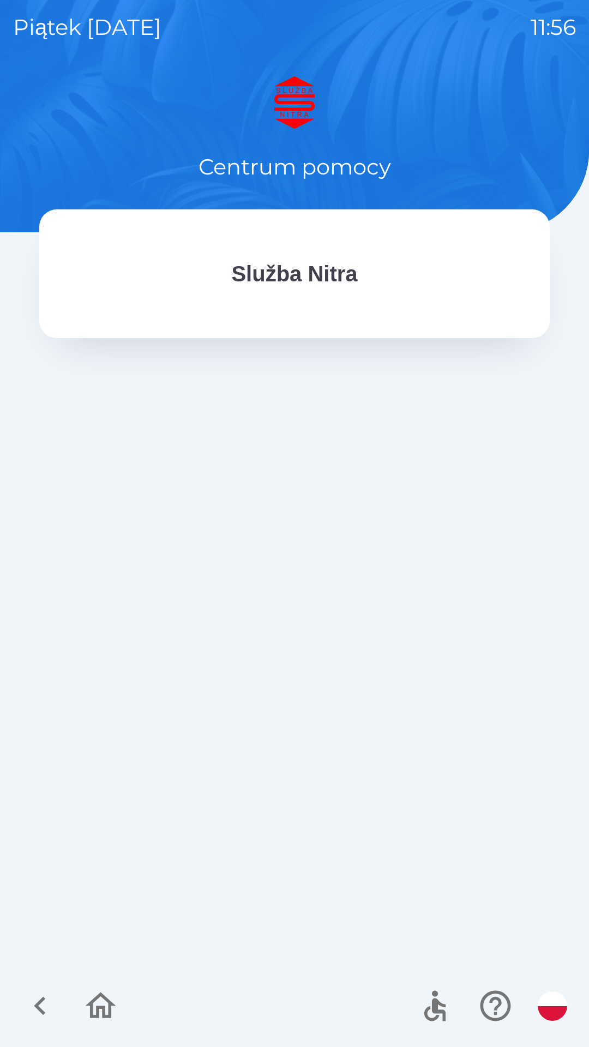
click at [103, 1007] on icon "button" at bounding box center [101, 1005] width 31 height 26
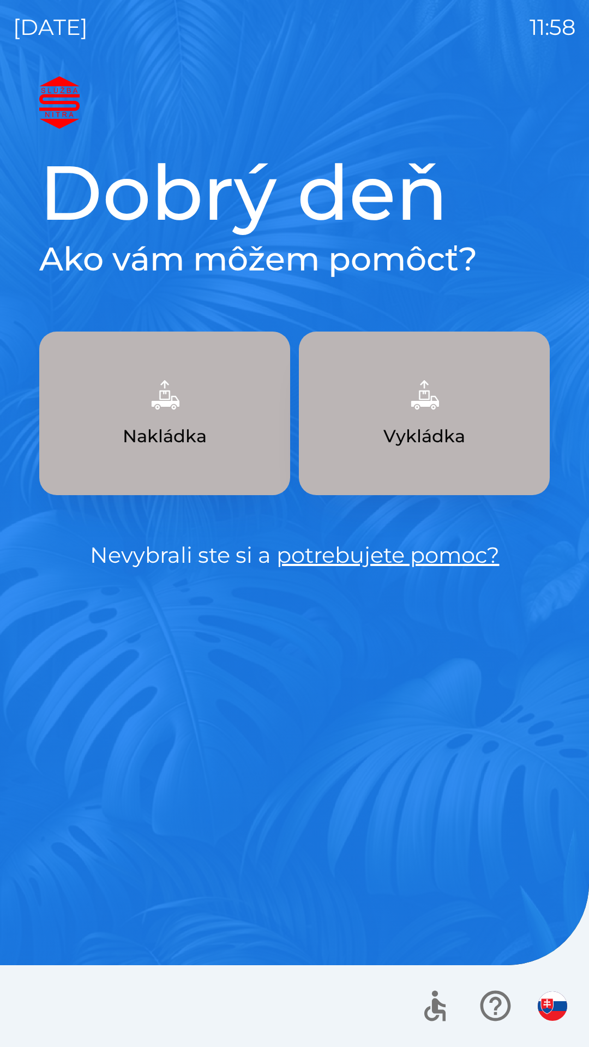
click at [555, 1003] on img "button" at bounding box center [552, 1005] width 29 height 29
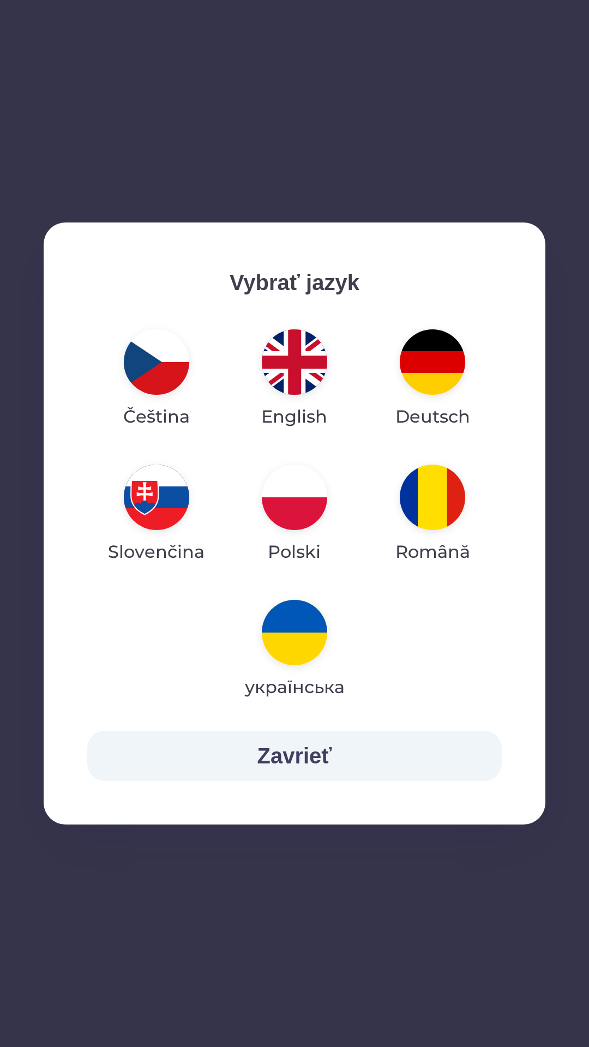
click at [292, 491] on img "button" at bounding box center [294, 496] width 65 height 65
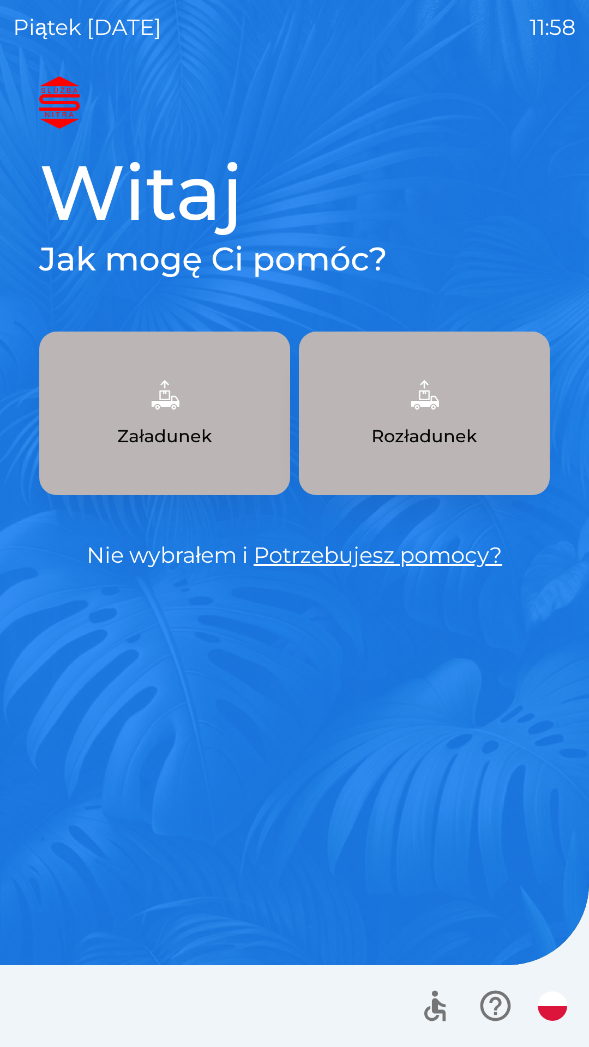
click at [438, 405] on img "button" at bounding box center [424, 395] width 48 height 48
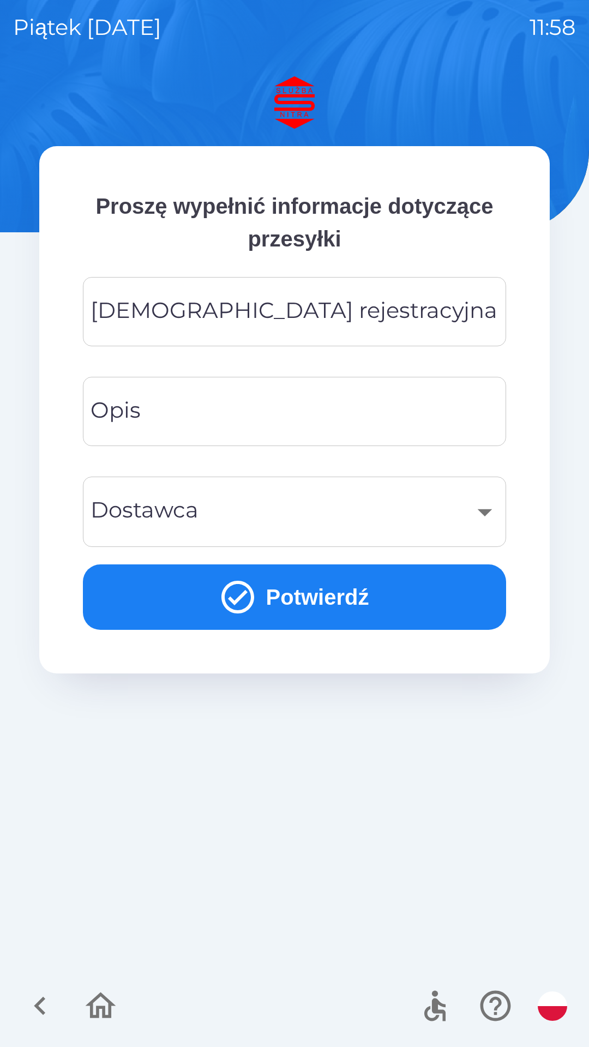
click at [152, 313] on div "[DEMOGRAPHIC_DATA] rejestracyjna Tablica rejestracyjna" at bounding box center [294, 311] width 423 height 69
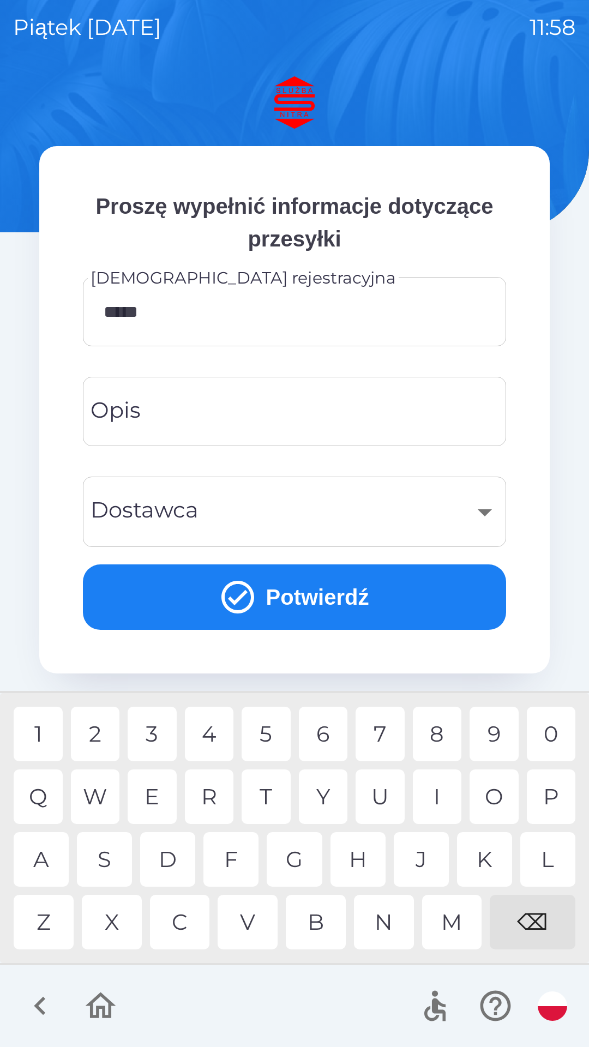
click at [376, 732] on div "7" at bounding box center [379, 733] width 49 height 55
type input "*******"
click at [172, 409] on input "Opis" at bounding box center [294, 411] width 397 height 43
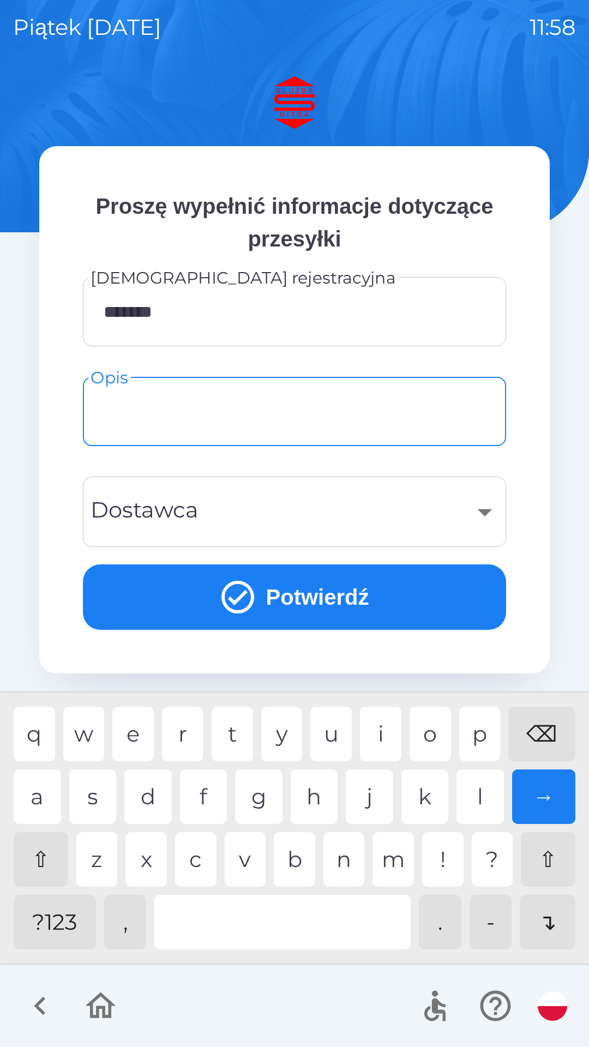
click at [114, 509] on div "​" at bounding box center [294, 512] width 397 height 44
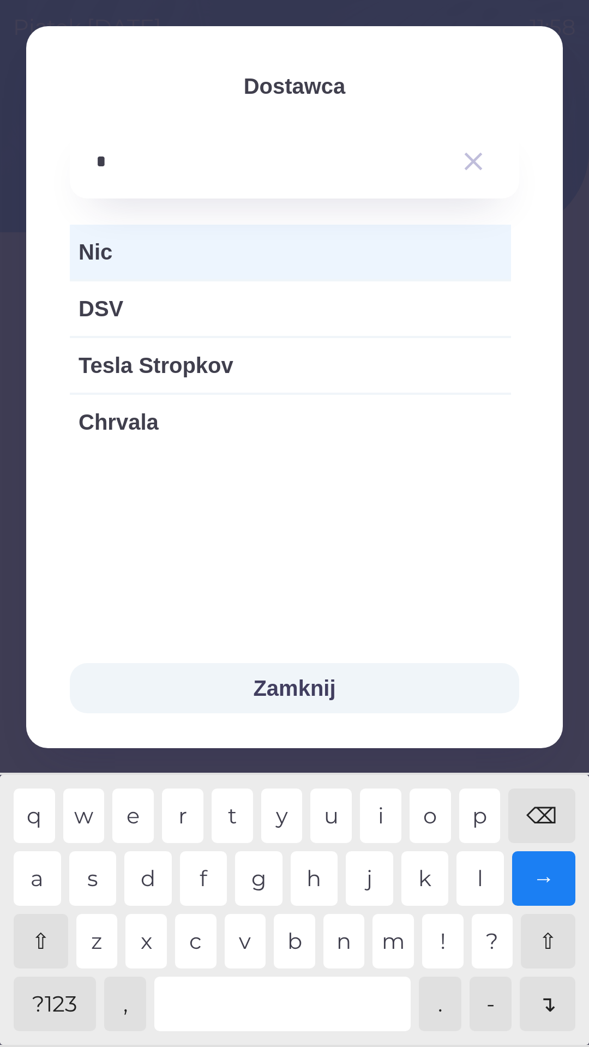
click at [255, 936] on div "v" at bounding box center [245, 941] width 41 height 55
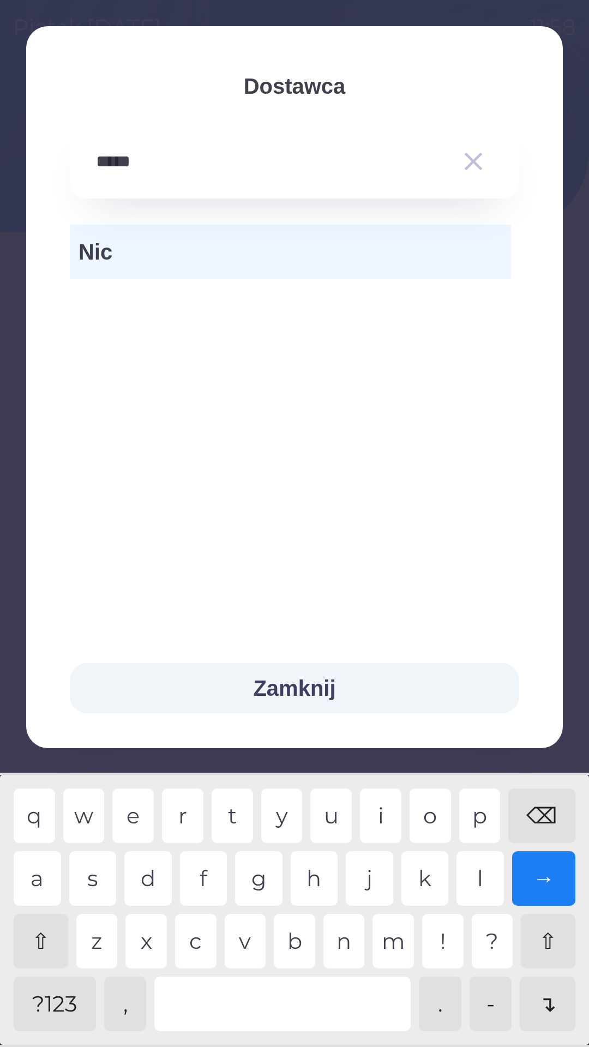
click at [101, 877] on div "s" at bounding box center [92, 878] width 47 height 55
click at [378, 816] on div "i" at bounding box center [380, 815] width 41 height 55
type input "**********"
click at [191, 249] on span "Nic" at bounding box center [290, 251] width 424 height 33
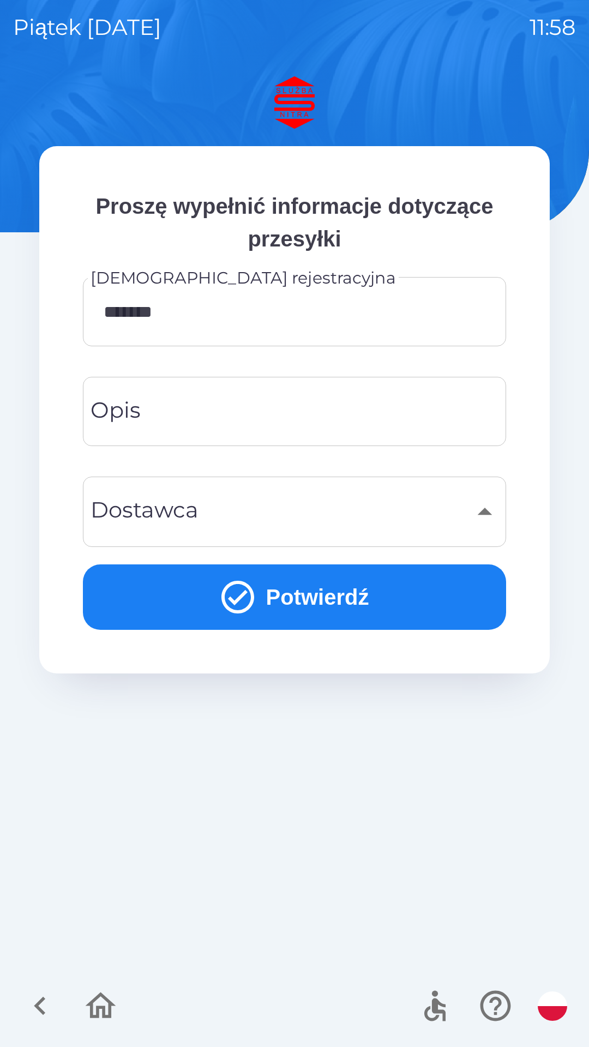
click at [172, 409] on input "Opis" at bounding box center [294, 411] width 397 height 43
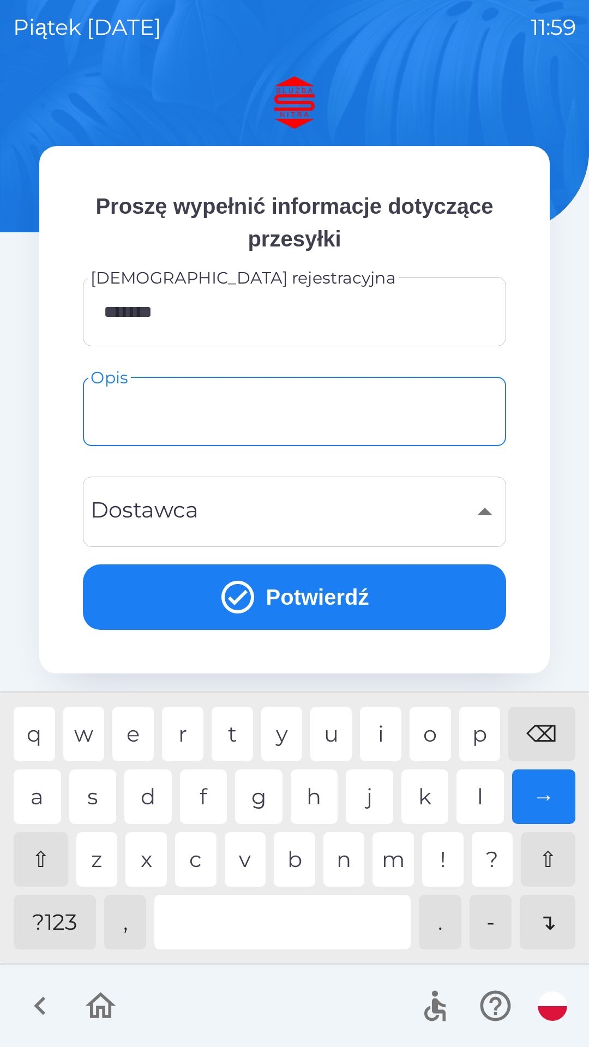
click at [543, 802] on div "→" at bounding box center [544, 796] width 64 height 55
click at [545, 800] on div "→" at bounding box center [544, 796] width 64 height 55
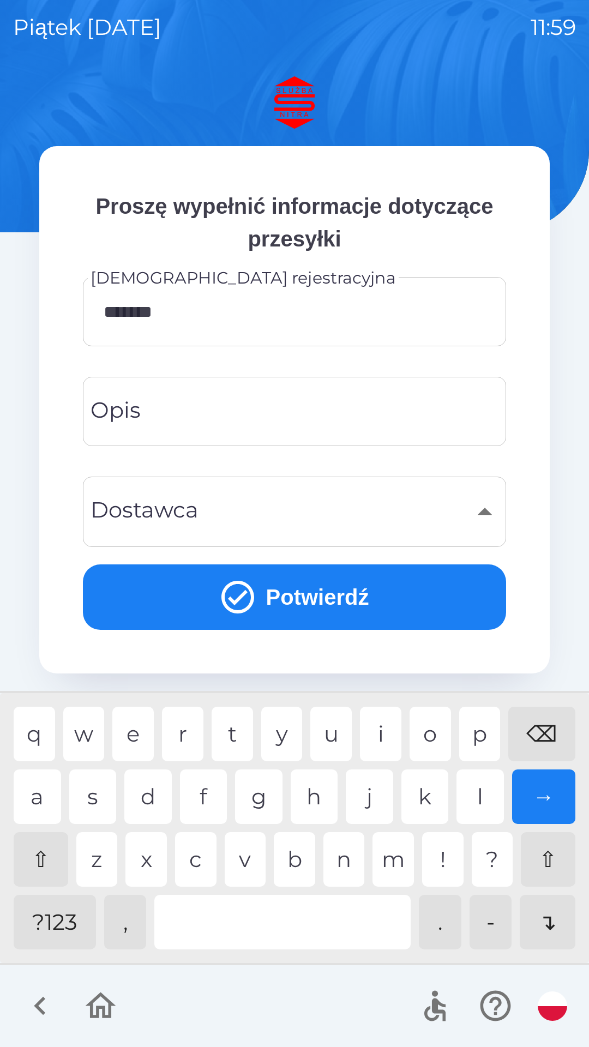
click at [548, 798] on div "→" at bounding box center [544, 796] width 64 height 55
click at [296, 593] on button "Potwierdź" at bounding box center [294, 596] width 423 height 65
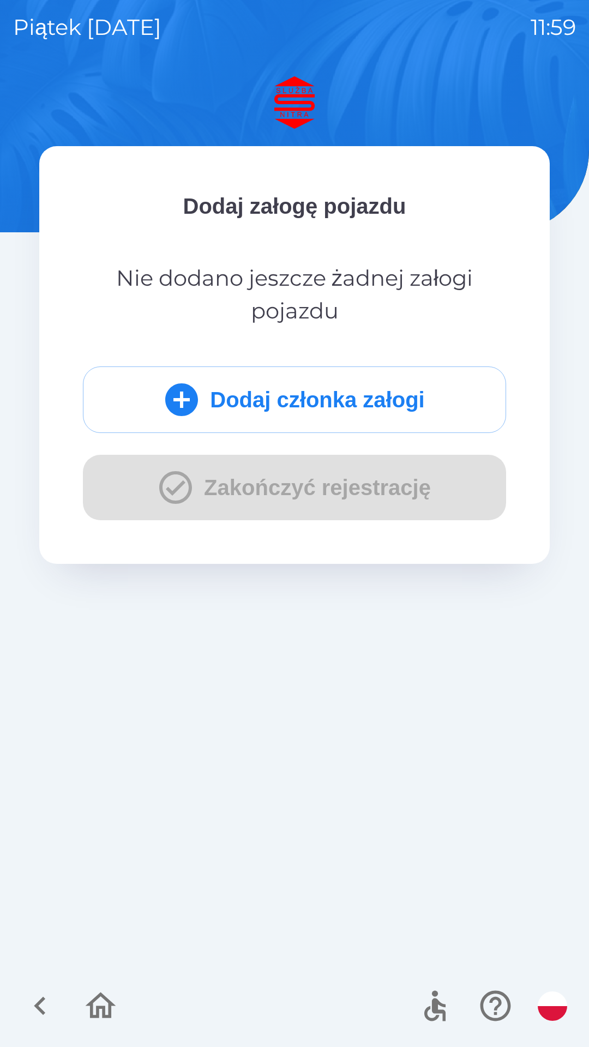
click at [327, 395] on button "Dodaj członka załogi" at bounding box center [294, 399] width 423 height 67
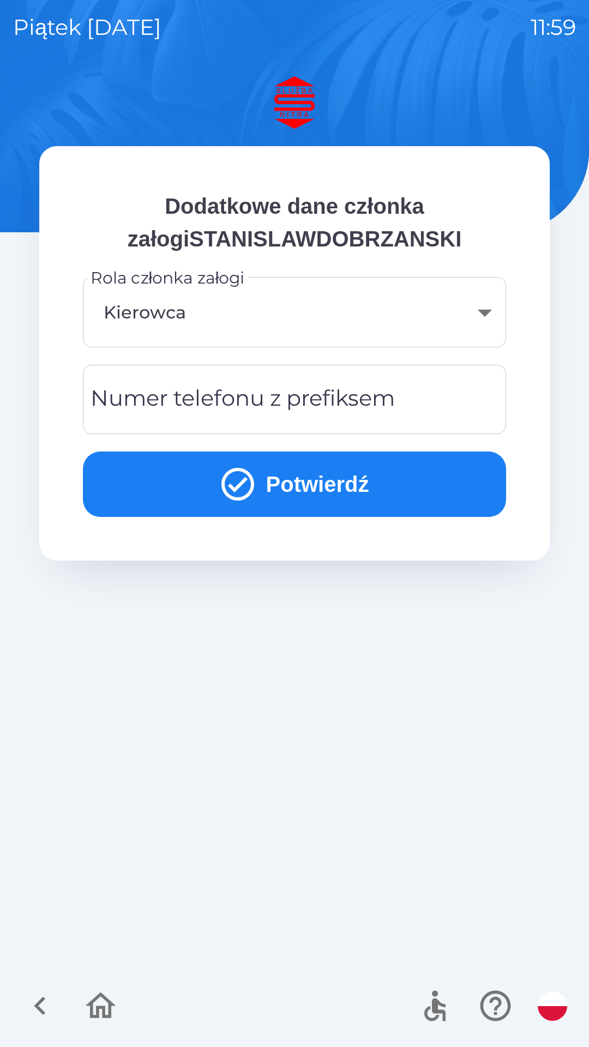
click at [306, 408] on div "Numer telefonu z prefiksem Numer telefonu z prefiksem" at bounding box center [294, 399] width 423 height 69
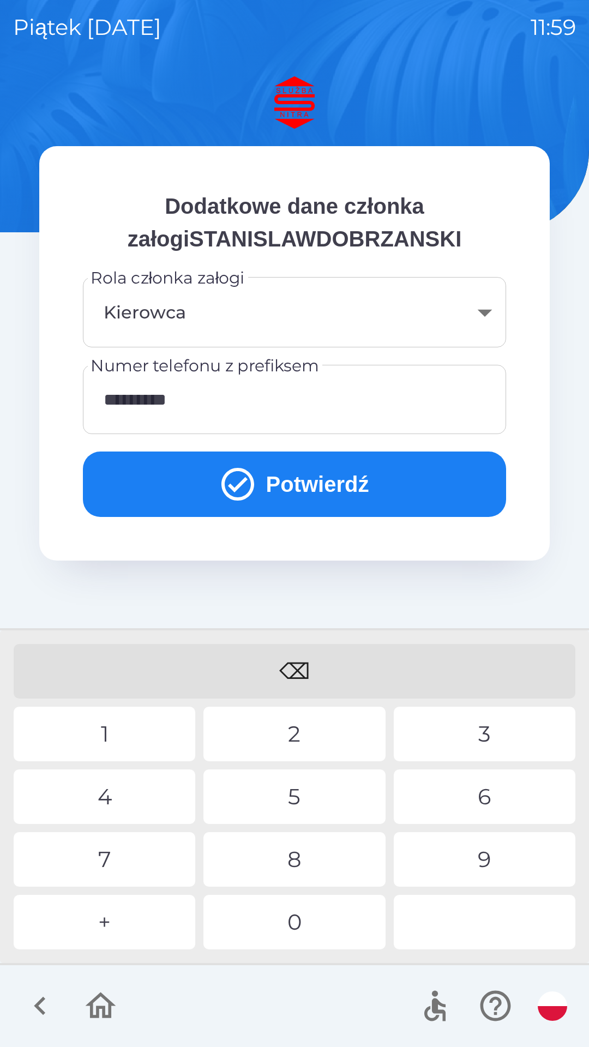
click at [118, 855] on div "7" at bounding box center [105, 859] width 182 height 55
click at [281, 915] on div "0" at bounding box center [294, 922] width 182 height 55
click at [293, 796] on div "5" at bounding box center [294, 796] width 182 height 55
type input "**********"
click at [316, 481] on button "Potwierdź" at bounding box center [294, 483] width 423 height 65
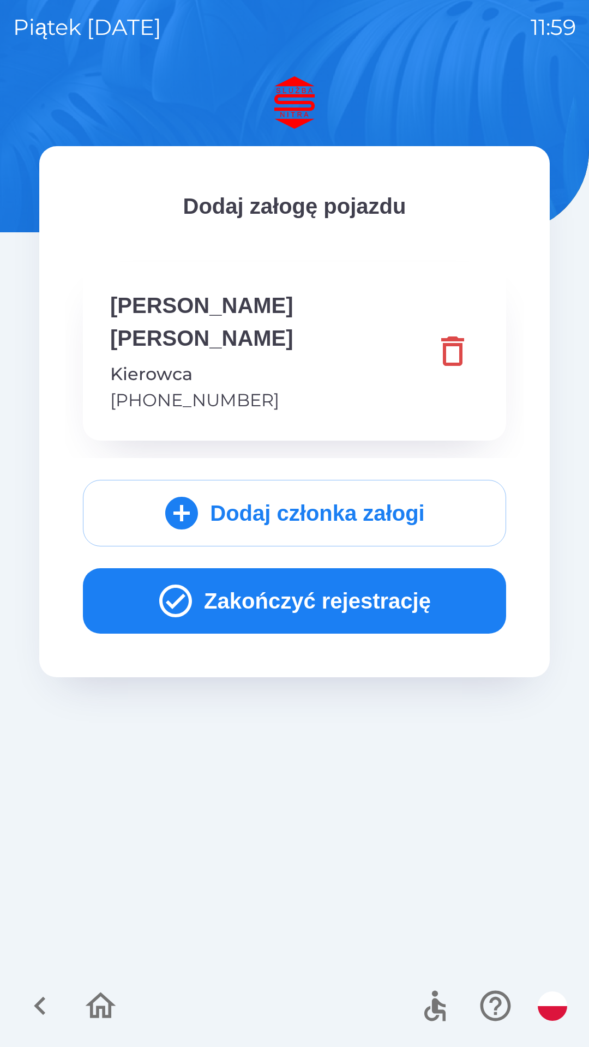
click at [348, 572] on button "Zakończyć rejestrację" at bounding box center [294, 600] width 423 height 65
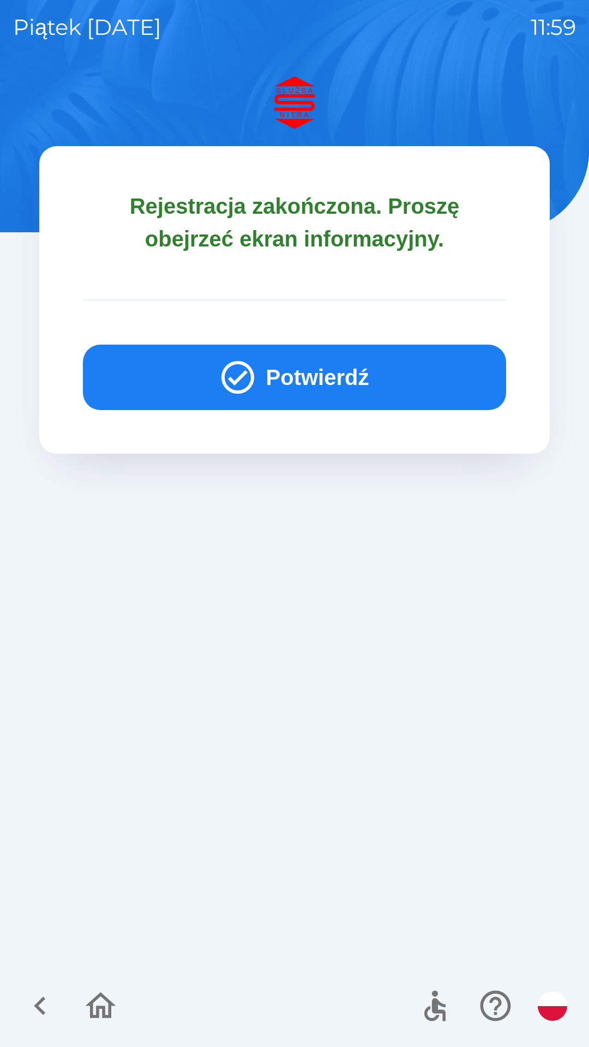
click at [301, 360] on button "Potwierdź" at bounding box center [294, 377] width 423 height 65
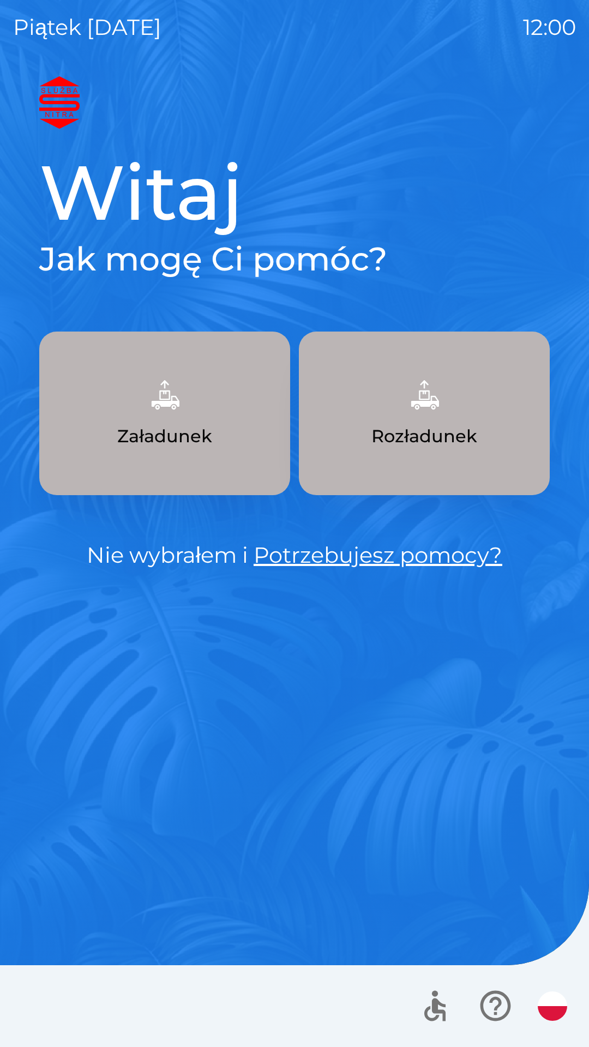
click at [558, 1020] on button "button" at bounding box center [552, 1006] width 38 height 38
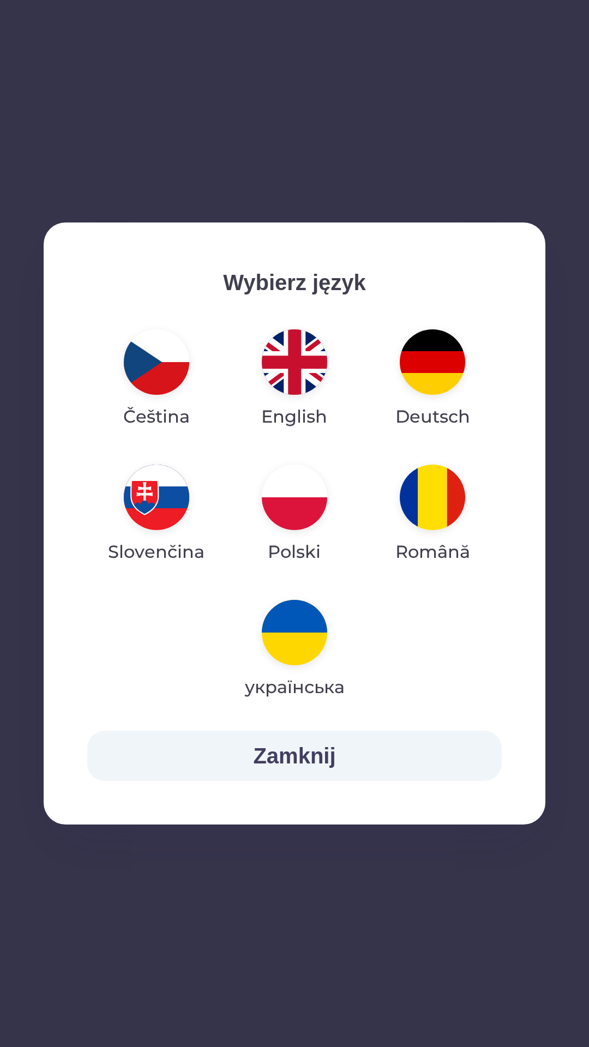
click at [173, 493] on img "button" at bounding box center [156, 496] width 65 height 65
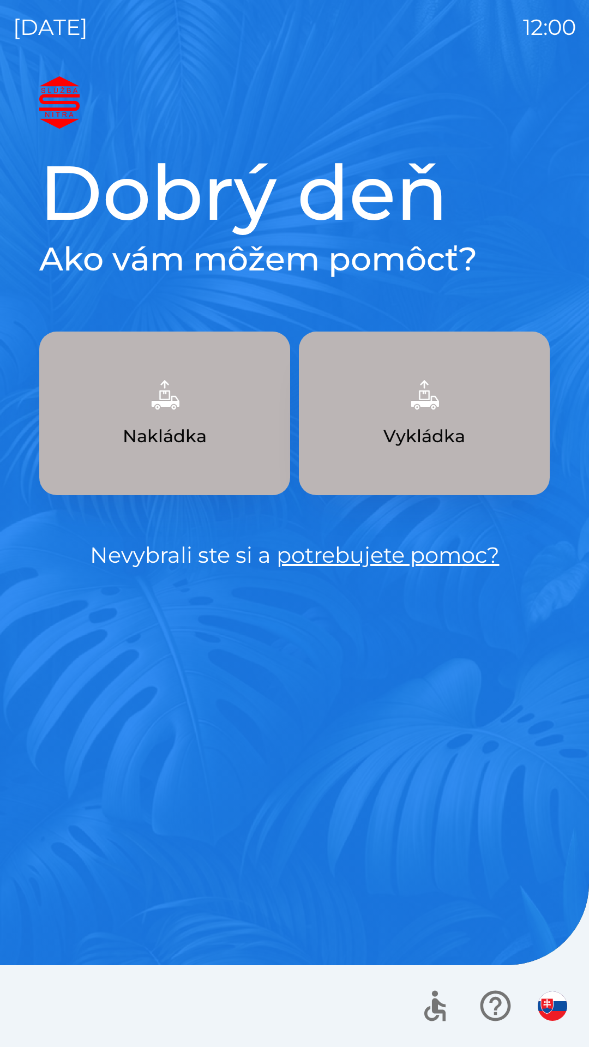
click at [448, 426] on p "Vykládka" at bounding box center [424, 436] width 82 height 26
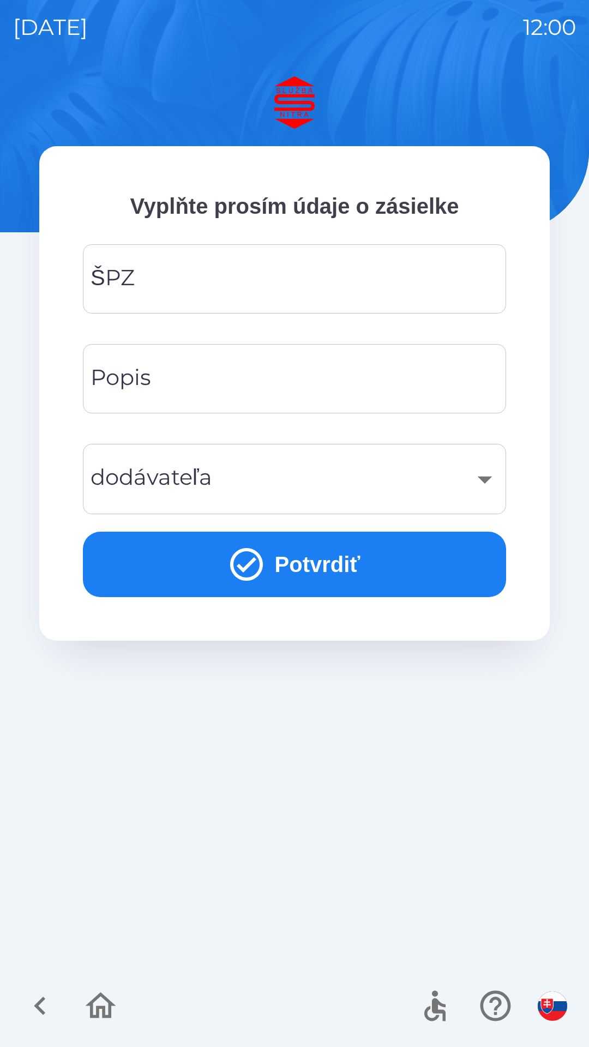
click at [233, 291] on input "ŠPZ" at bounding box center [294, 278] width 397 height 43
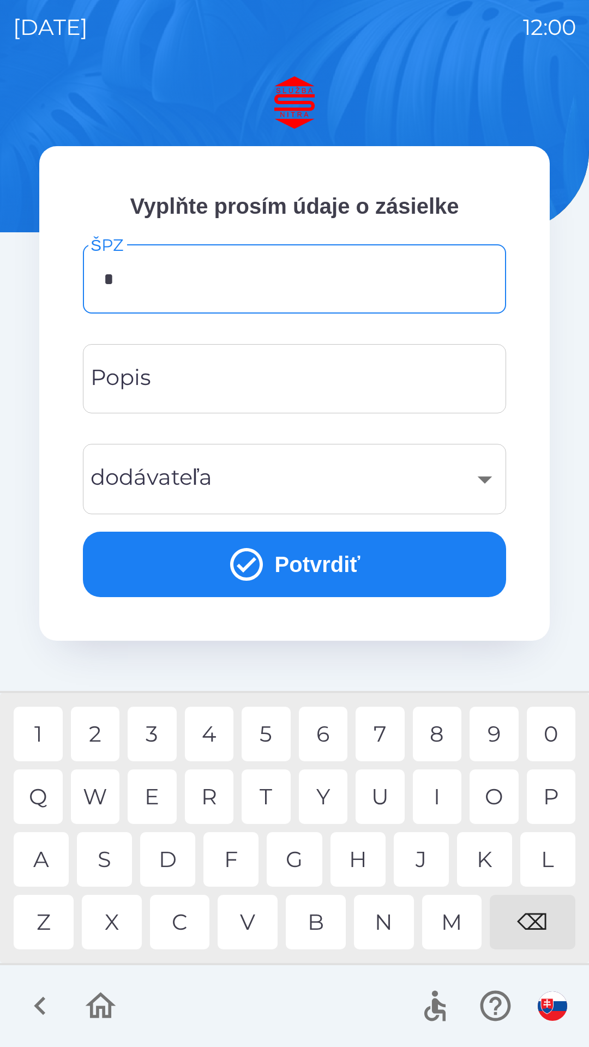
click at [271, 785] on div "T" at bounding box center [265, 796] width 49 height 55
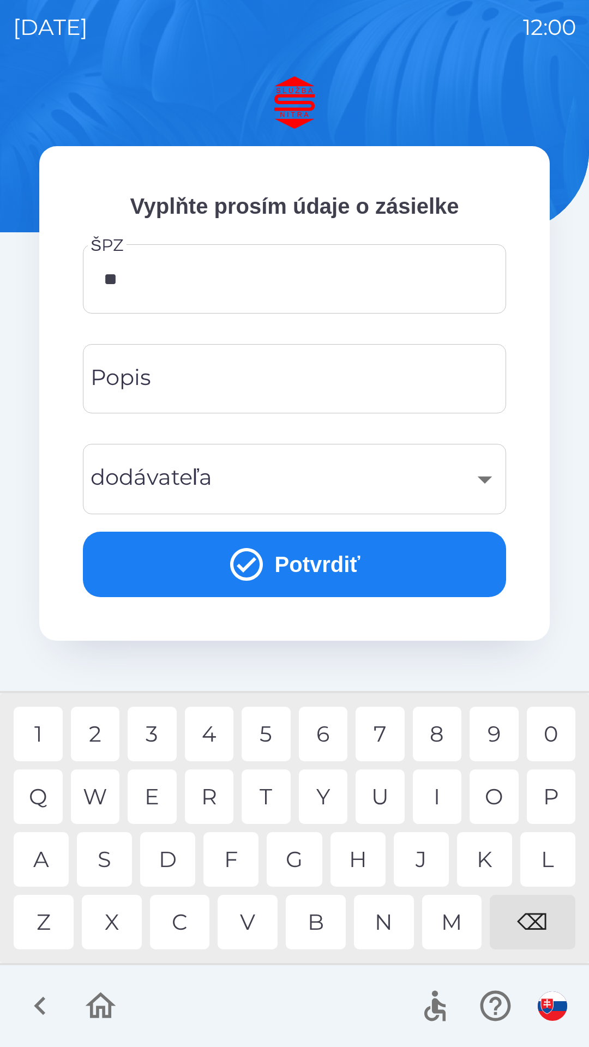
click at [384, 913] on div "N" at bounding box center [384, 922] width 60 height 55
click at [240, 850] on div "F" at bounding box center [230, 859] width 55 height 55
type input "*******"
click at [307, 566] on button "Potvrdiť" at bounding box center [294, 564] width 423 height 65
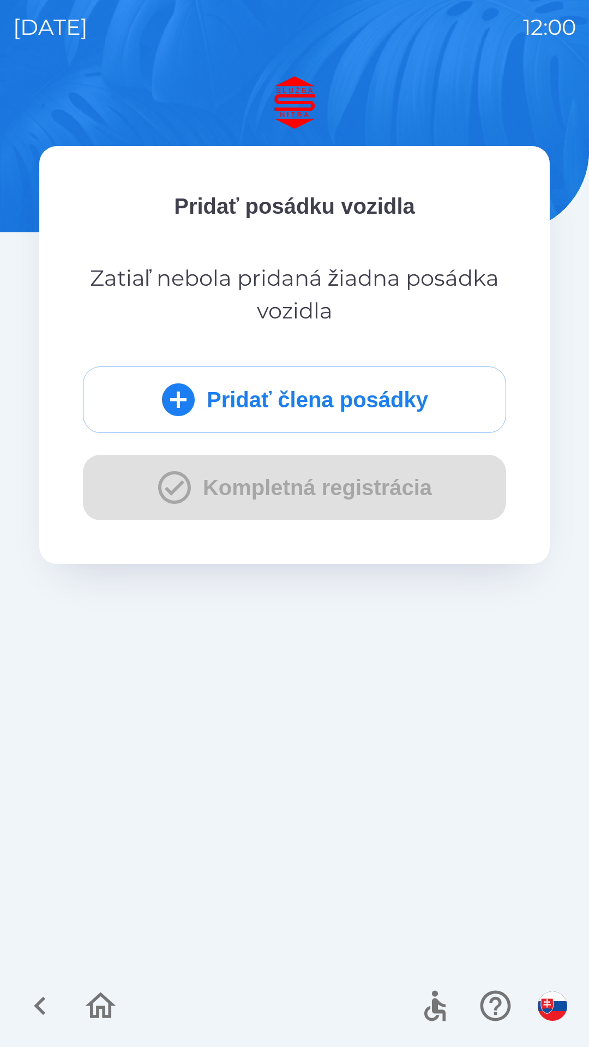
click at [311, 397] on button "Pridať člena posádky" at bounding box center [294, 399] width 423 height 67
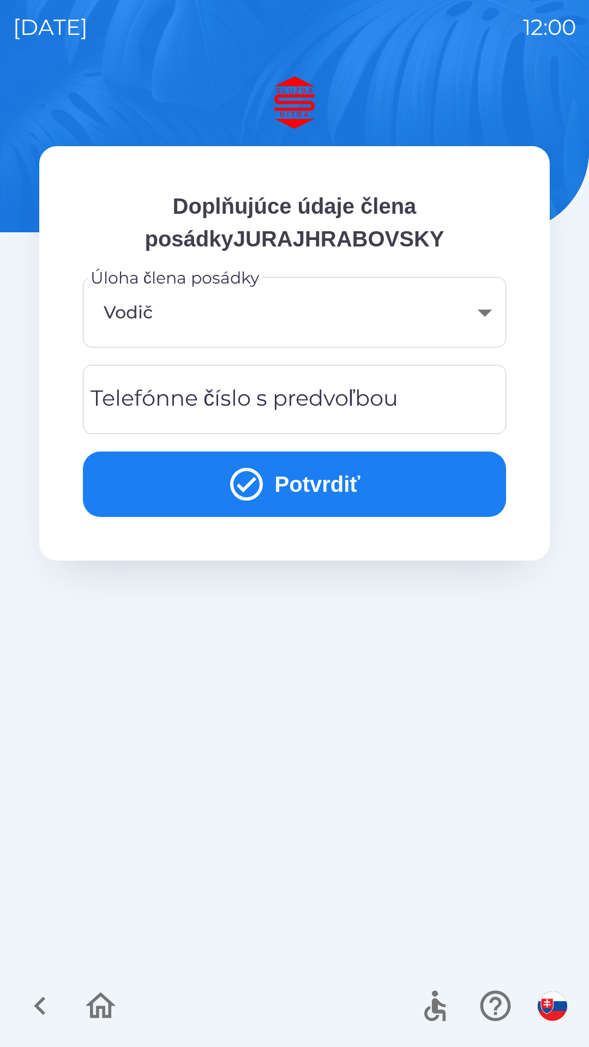
click at [264, 392] on div "Telefónne číslo s predvoľbou Telefónne číslo s predvoľbou" at bounding box center [294, 399] width 423 height 69
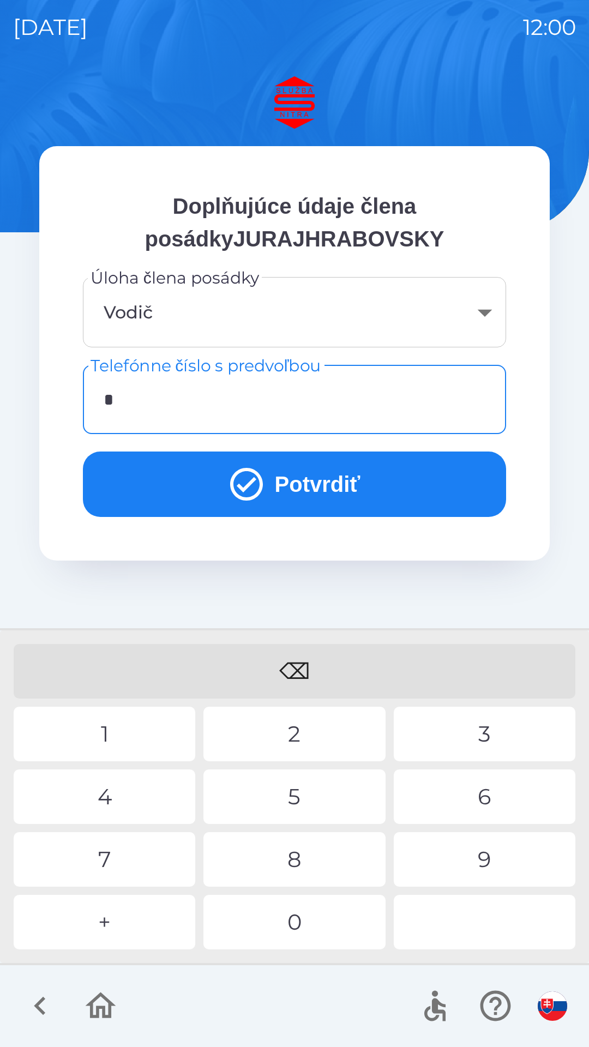
click at [139, 904] on div "+" at bounding box center [105, 922] width 182 height 55
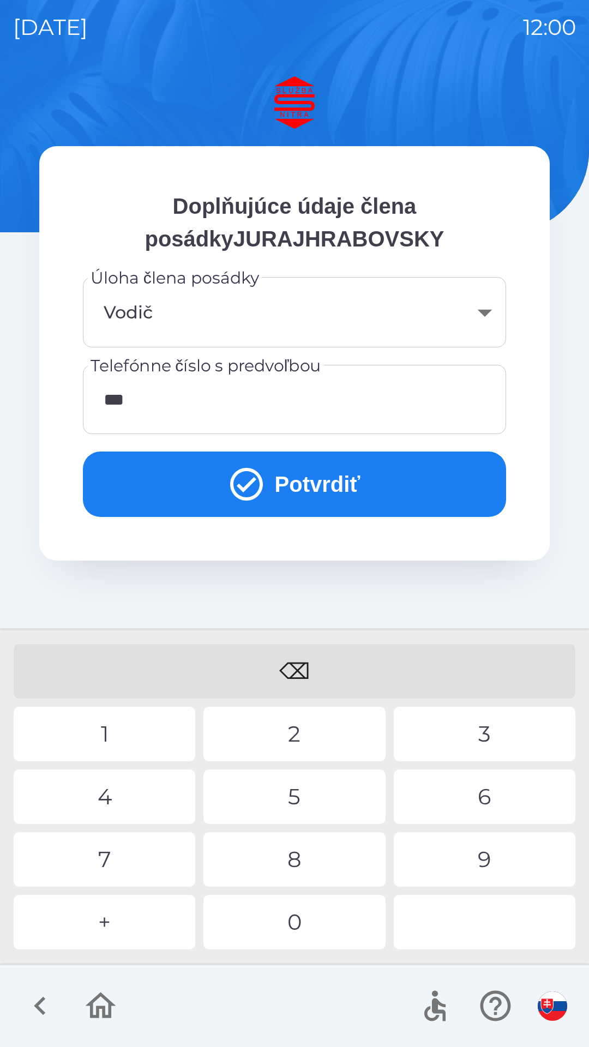
click at [292, 728] on div "2" at bounding box center [294, 733] width 182 height 55
click at [122, 865] on div "7" at bounding box center [105, 859] width 182 height 55
type input "**********"
click at [332, 469] on button "Potvrdiť" at bounding box center [294, 483] width 423 height 65
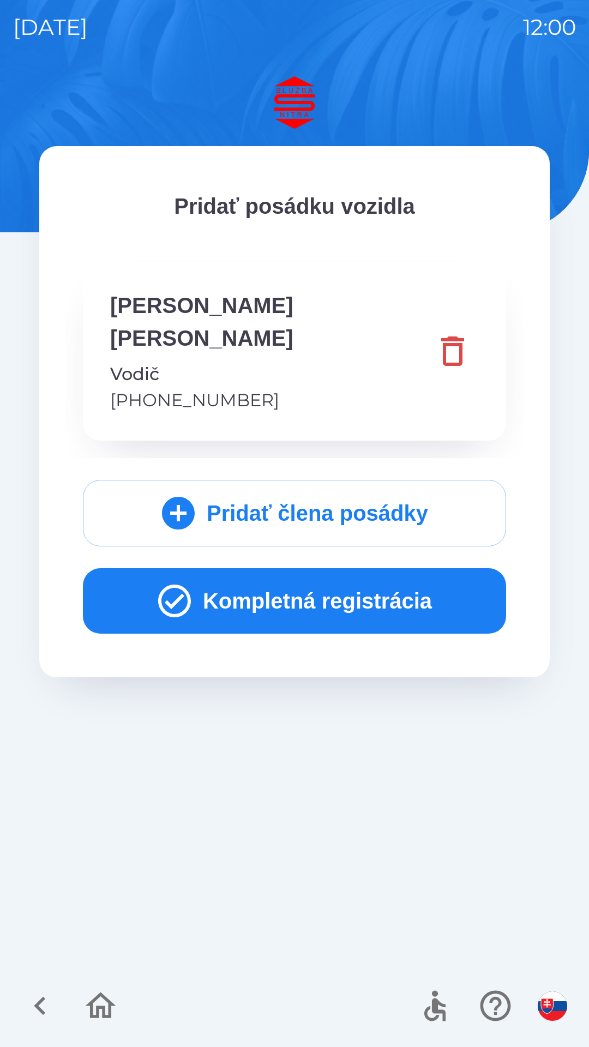
click at [274, 576] on button "Kompletná registrácia" at bounding box center [294, 600] width 423 height 65
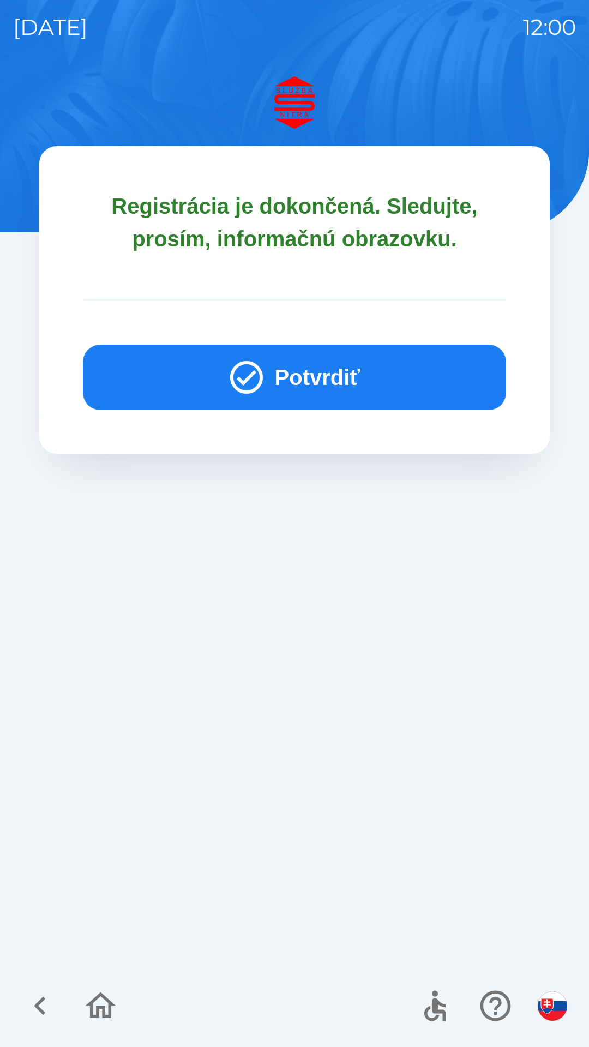
click at [291, 370] on button "Potvrdiť" at bounding box center [294, 377] width 423 height 65
